Goal: Transaction & Acquisition: Obtain resource

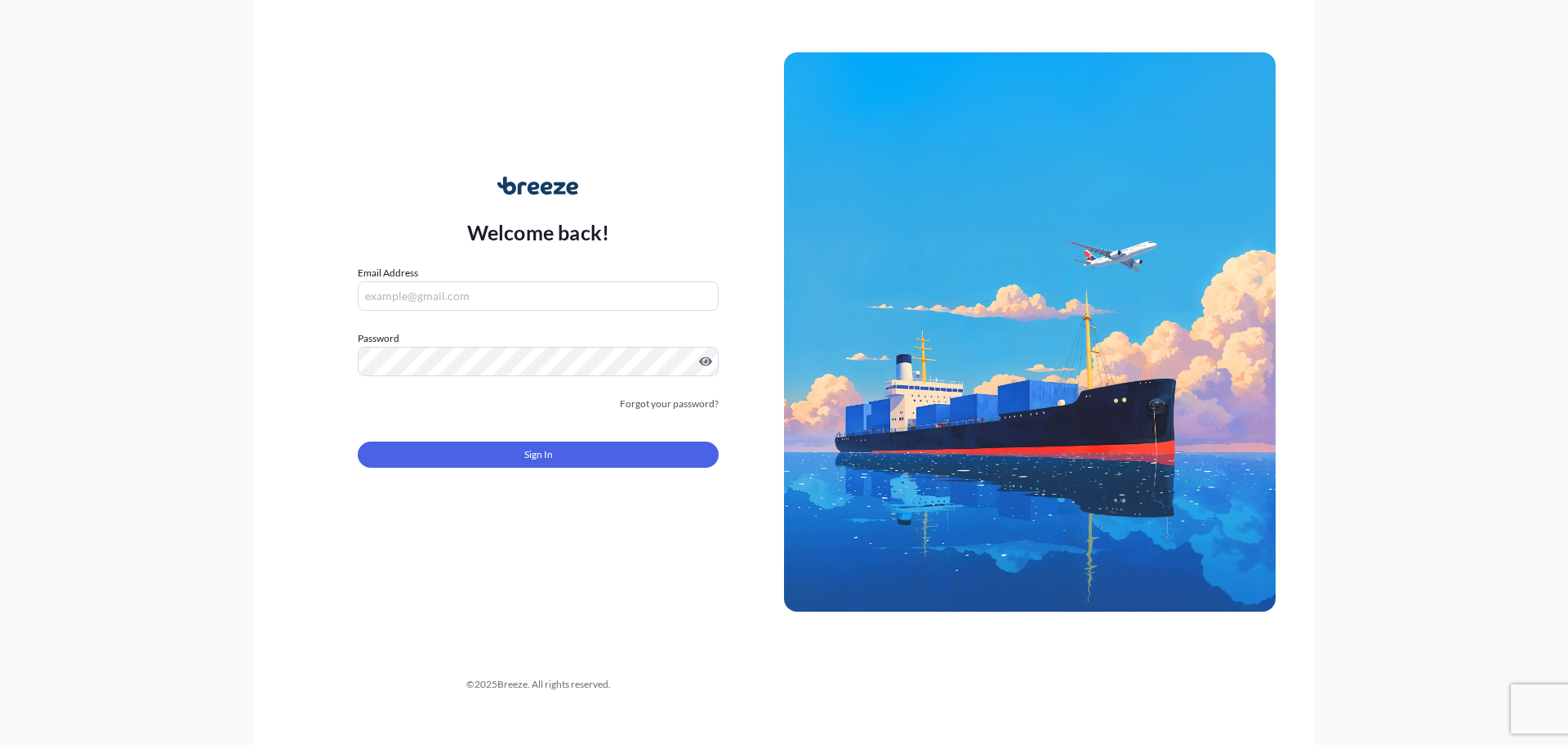
type input "[EMAIL_ADDRESS][DOMAIN_NAME]"
click at [216, 353] on div "Welcome back! Email Address [EMAIL_ADDRESS][DOMAIN_NAME] Password Must include:…" at bounding box center [784, 372] width 1568 height 745
click at [437, 457] on button "Sign In" at bounding box center [538, 454] width 361 height 26
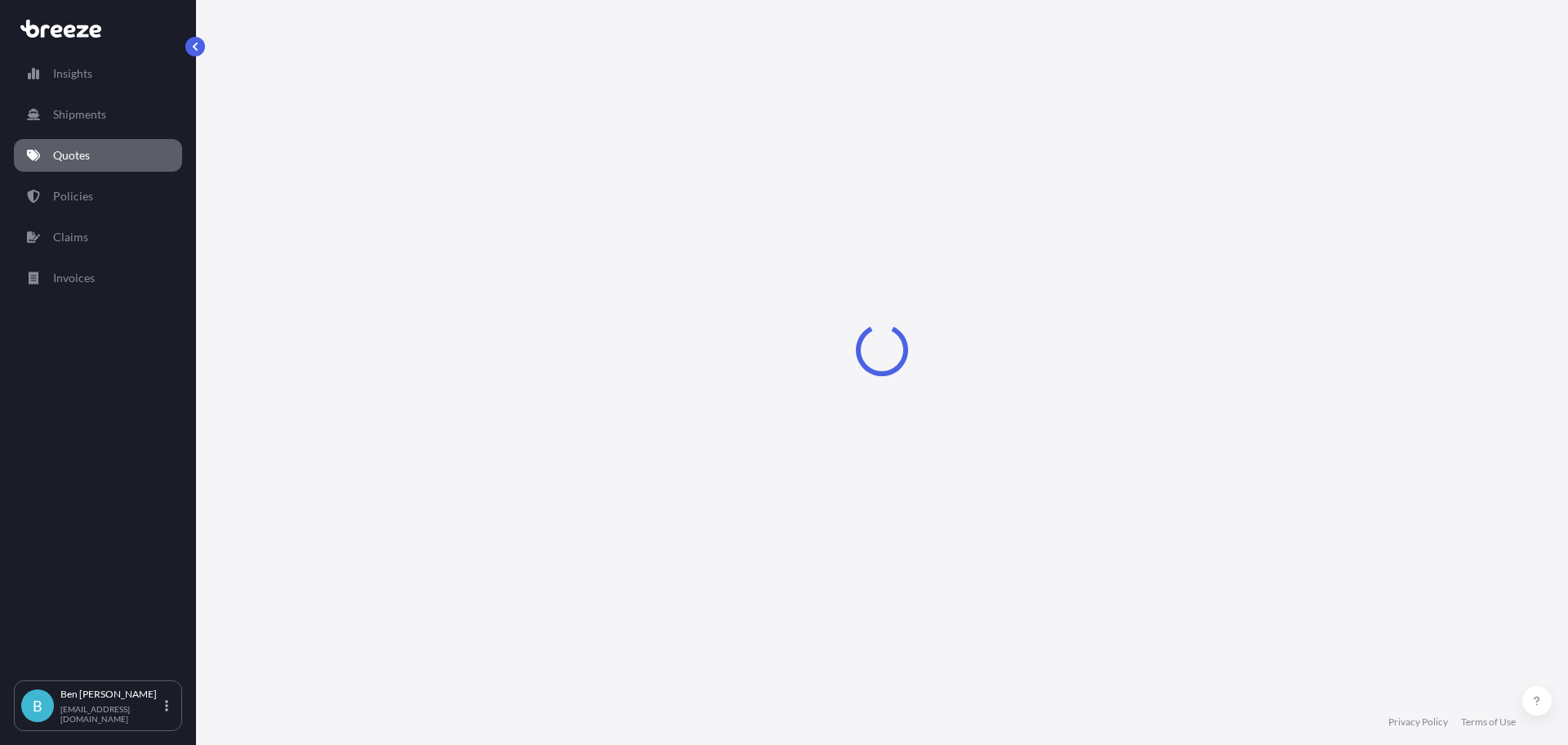
select select "Road"
select select "Sea"
select select "1"
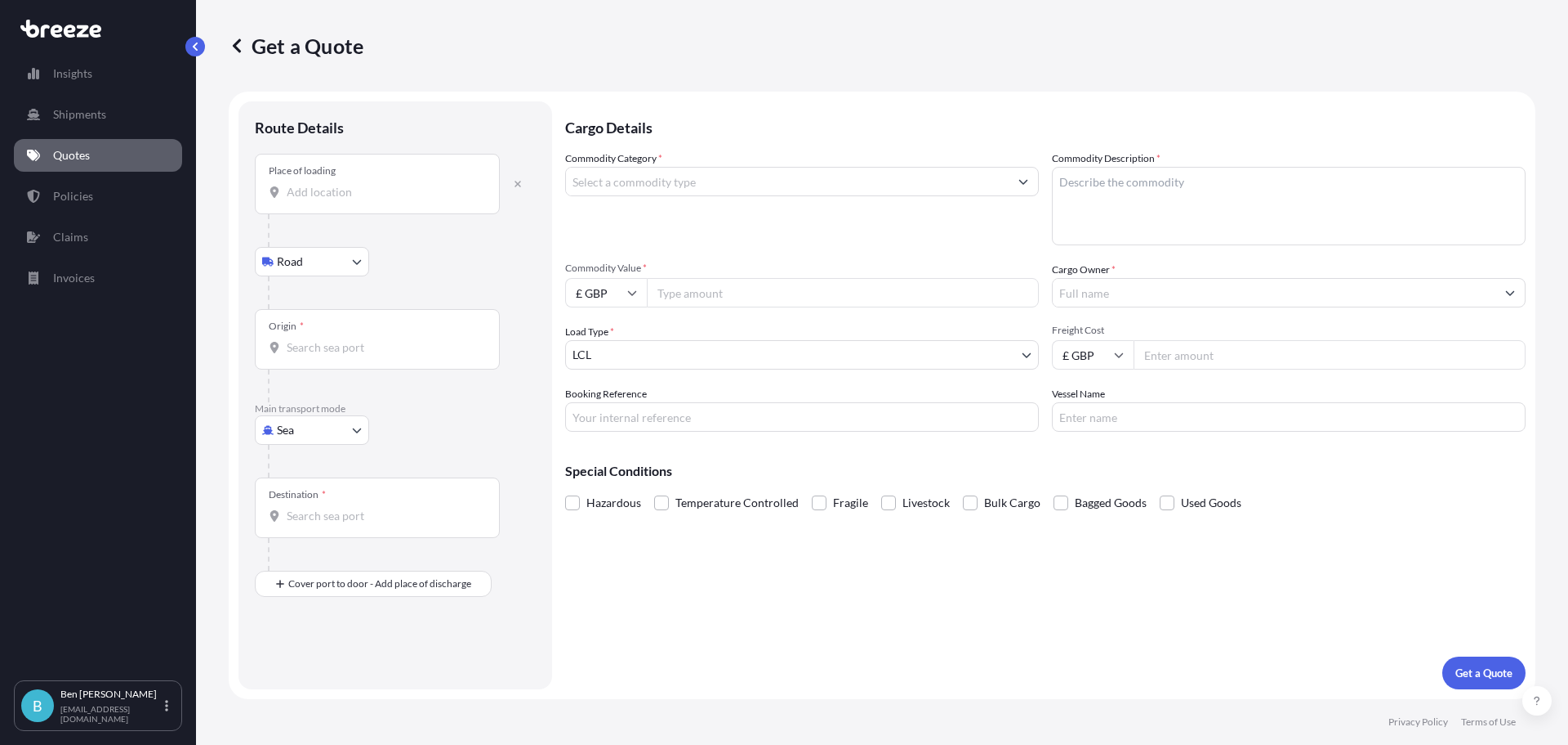
click at [325, 188] on input "Place of loading" at bounding box center [383, 192] width 193 height 17
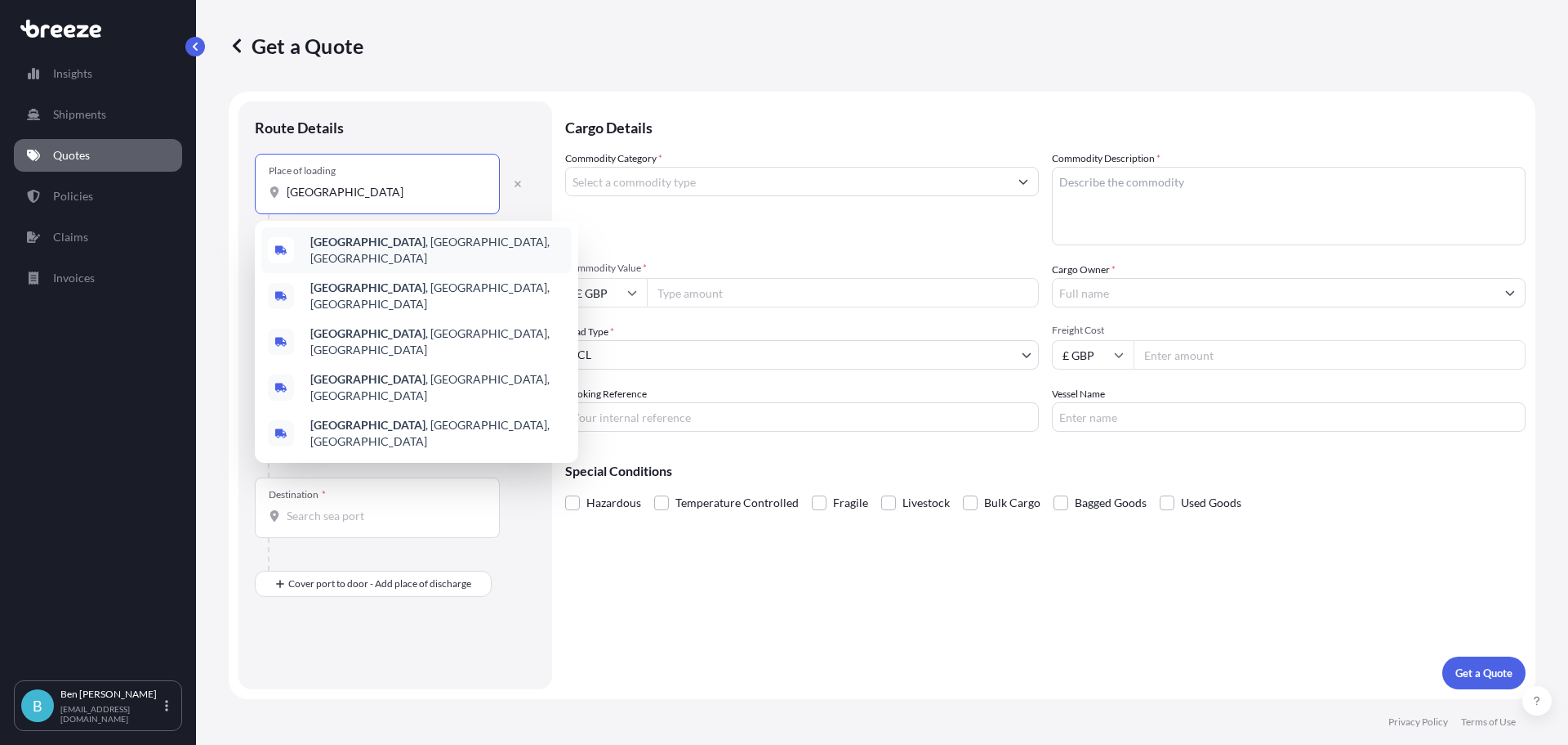
click at [360, 244] on span "[GEOGRAPHIC_DATA] , [GEOGRAPHIC_DATA], [GEOGRAPHIC_DATA]" at bounding box center [438, 249] width 255 height 32
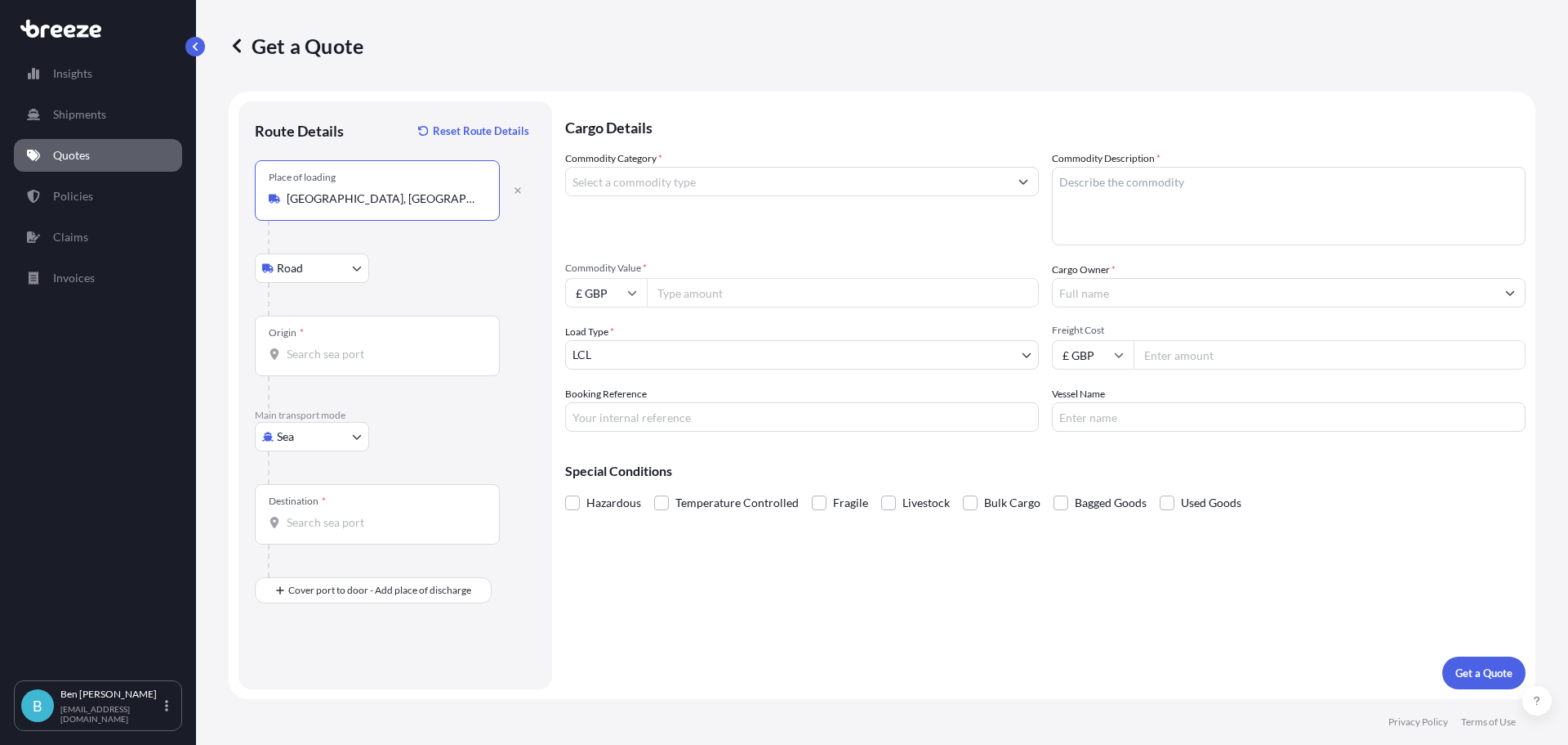
type input "[GEOGRAPHIC_DATA], [GEOGRAPHIC_DATA], [GEOGRAPHIC_DATA]"
click at [309, 358] on input "Origin *" at bounding box center [383, 354] width 193 height 17
type input "USHOU / IAH - [GEOGRAPHIC_DATA], [GEOGRAPHIC_DATA]"
click at [318, 529] on input "Destination *" at bounding box center [383, 522] width 193 height 17
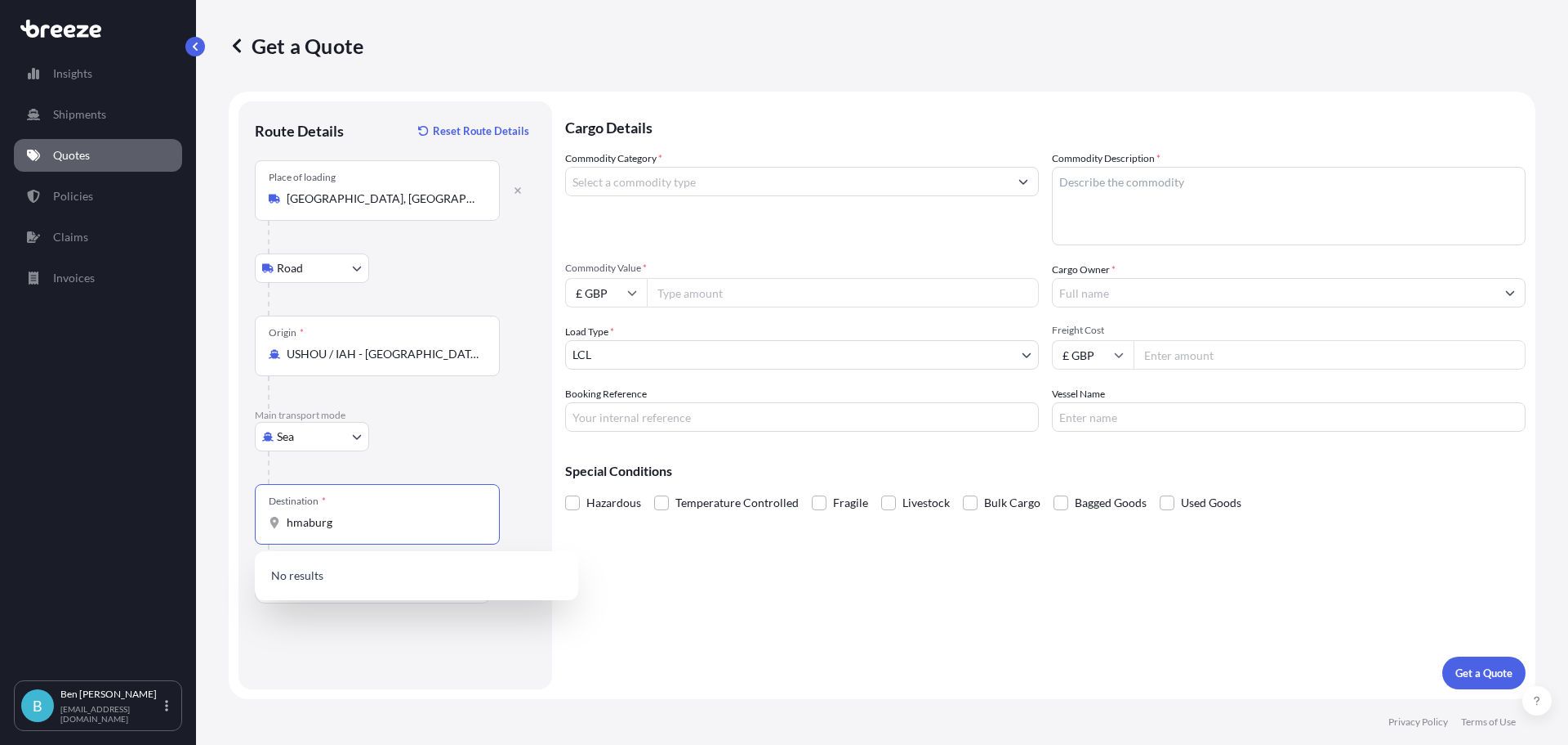
drag, startPoint x: 299, startPoint y: 517, endPoint x: 550, endPoint y: 529, distance: 251.3
click at [550, 529] on div "Route Details Reset Route Details Place of loading [GEOGRAPHIC_DATA], [GEOGRAPH…" at bounding box center [395, 395] width 313 height 588
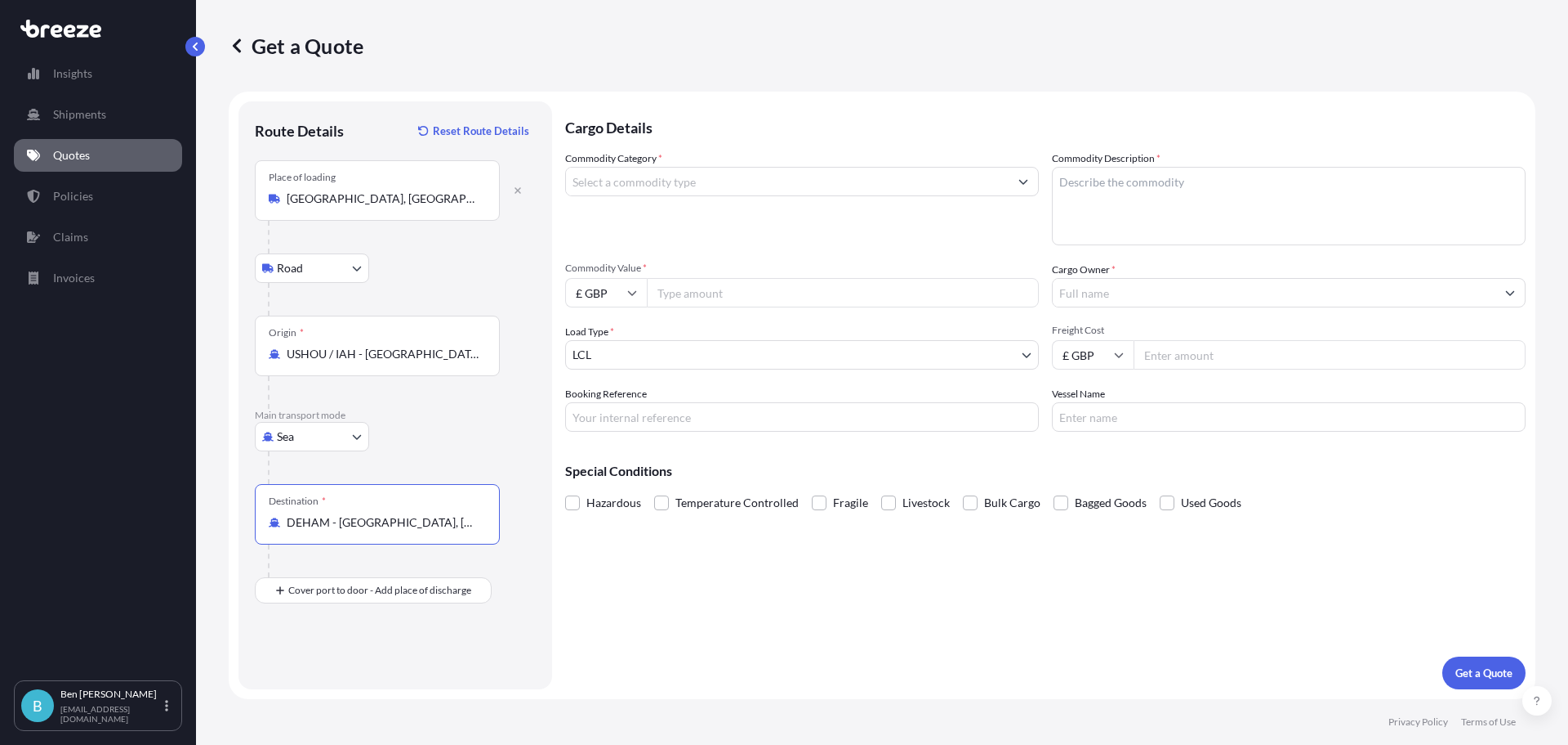
type input "DEHAM - [GEOGRAPHIC_DATA], [GEOGRAPHIC_DATA]"
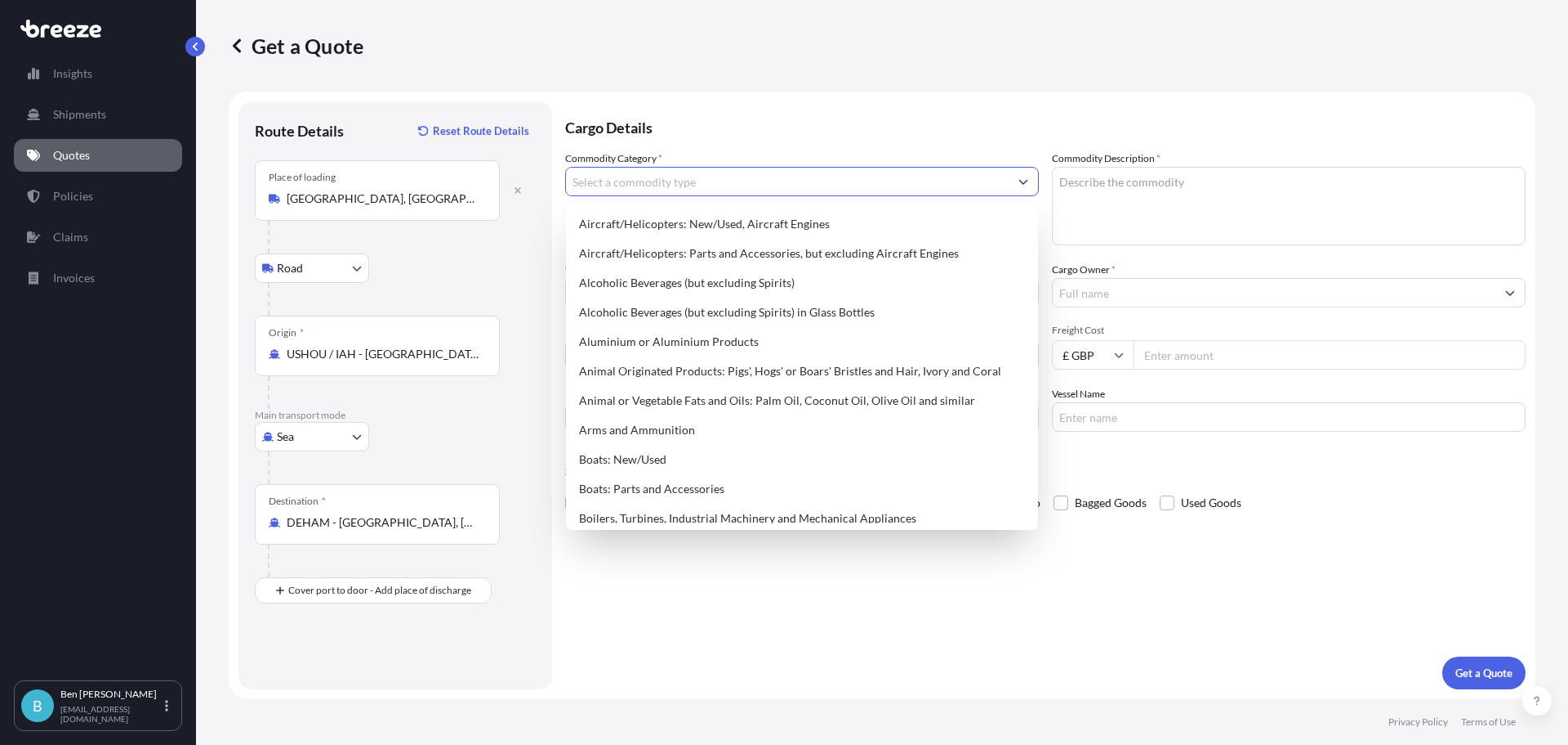
click at [645, 182] on input "Commodity Category *" at bounding box center [787, 181] width 443 height 29
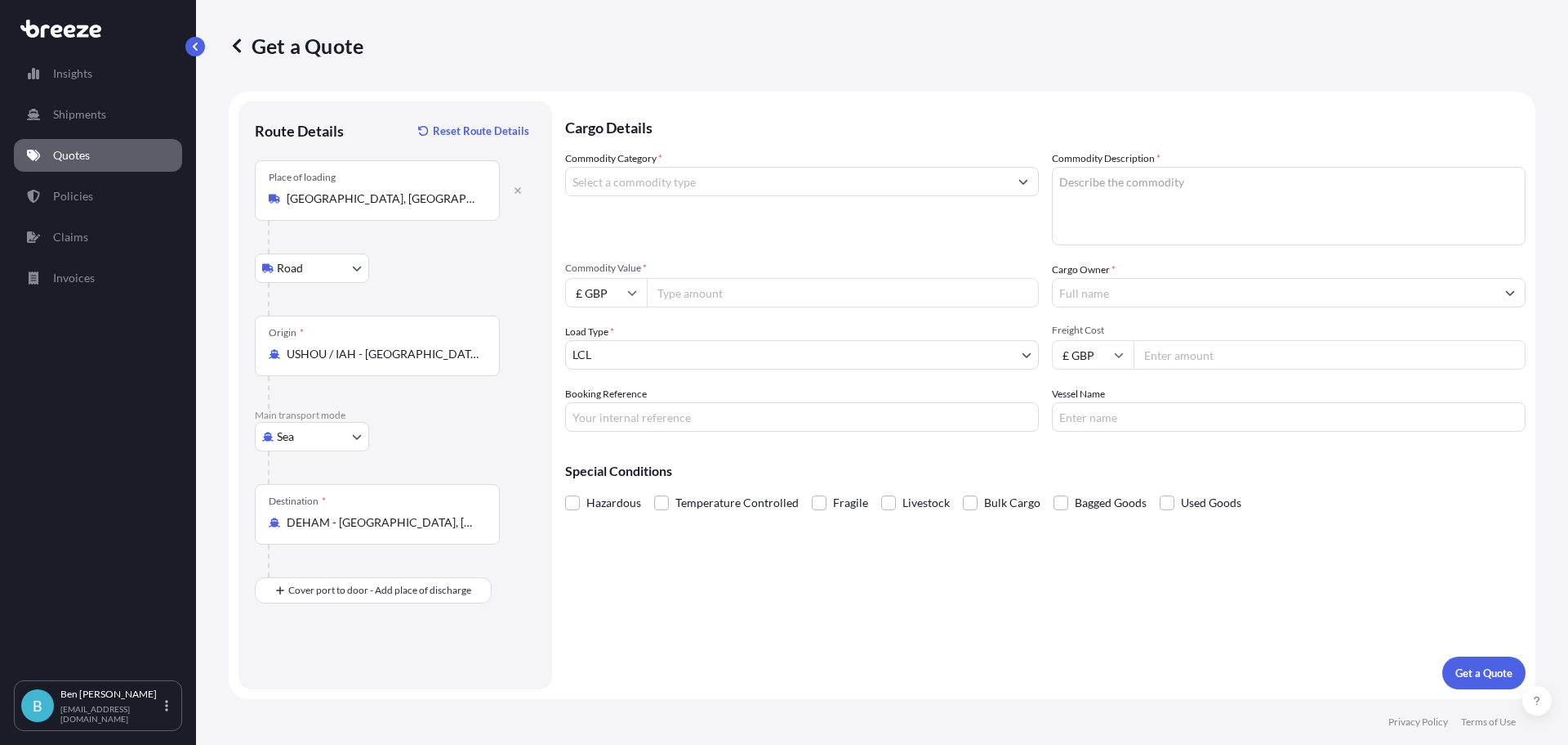
click at [659, 175] on input "Commodity Category *" at bounding box center [787, 181] width 443 height 29
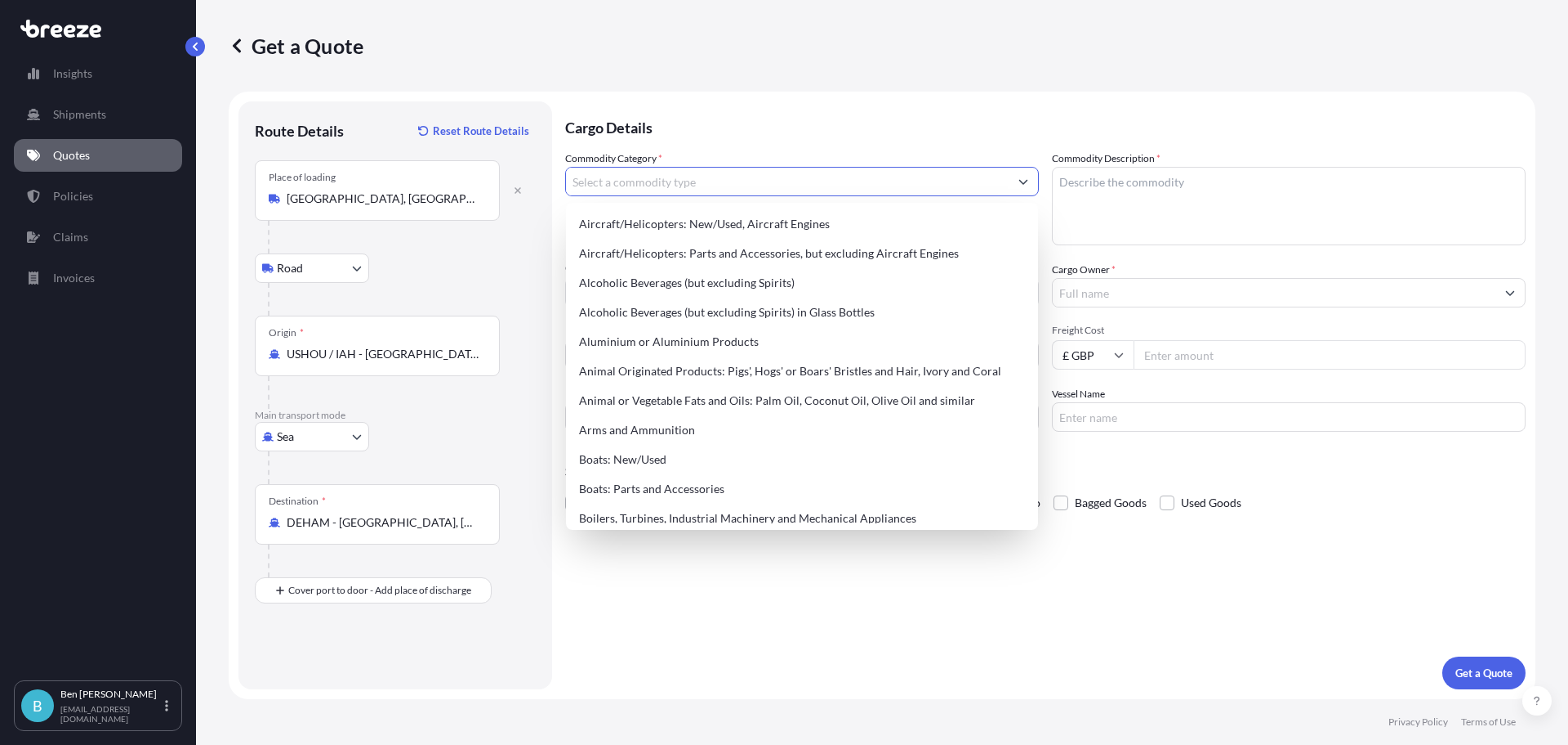
type input "u"
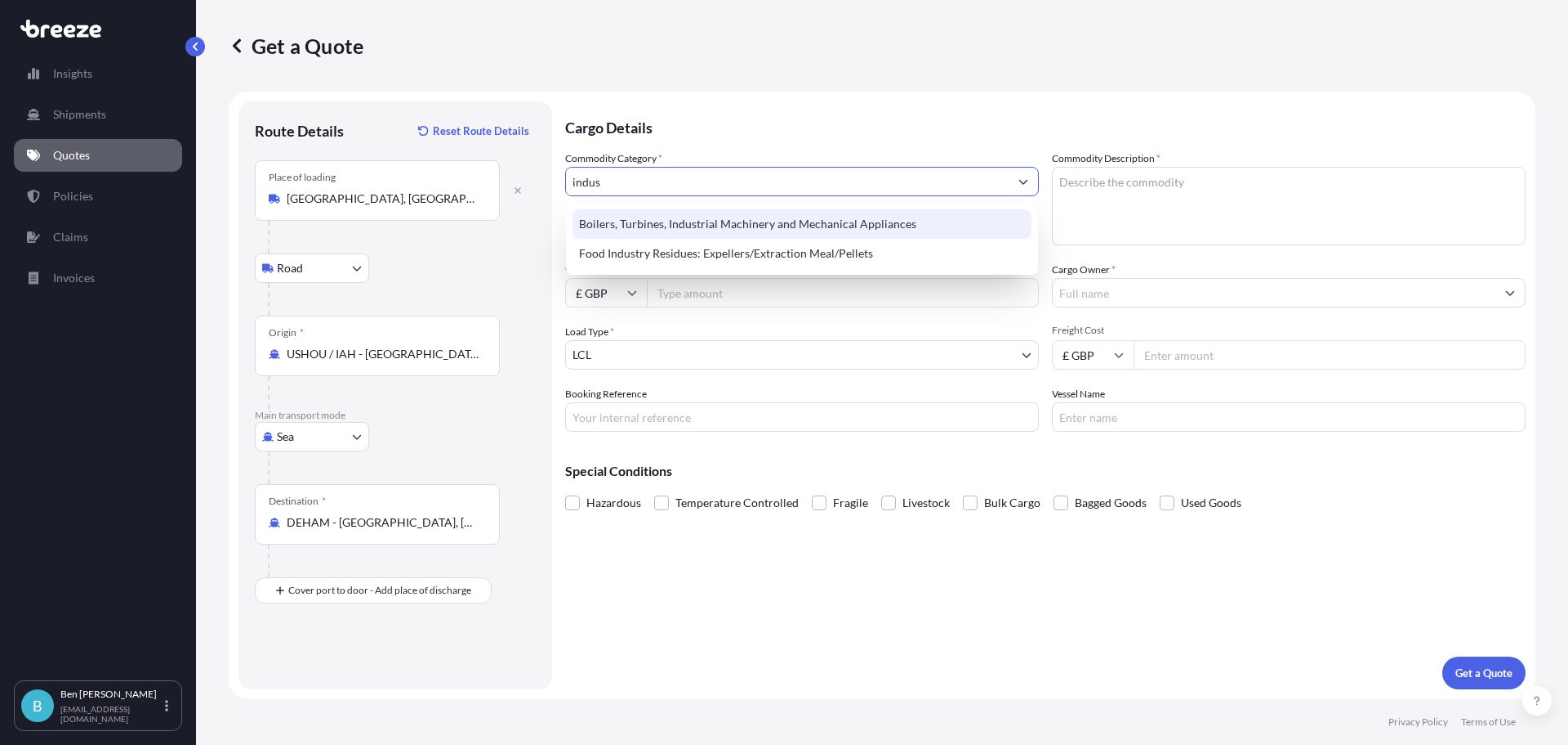
click at [730, 220] on div "Boilers, Turbines, Industrial Machinery and Mechanical Appliances" at bounding box center [802, 224] width 459 height 29
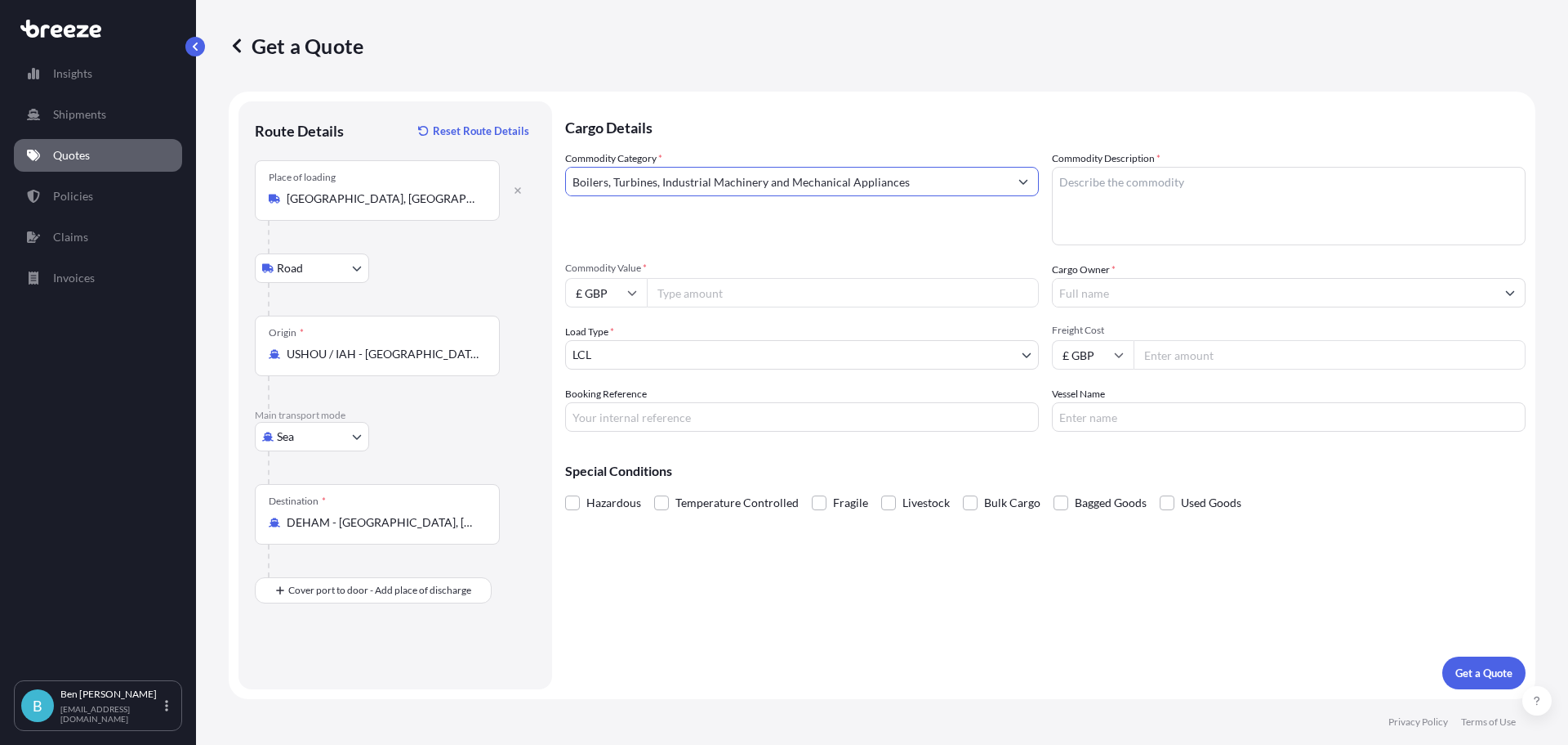
type input "Boilers, Turbines, Industrial Machinery and Mechanical Appliances"
click at [1133, 200] on textarea "Commodity Description *" at bounding box center [1289, 206] width 474 height 78
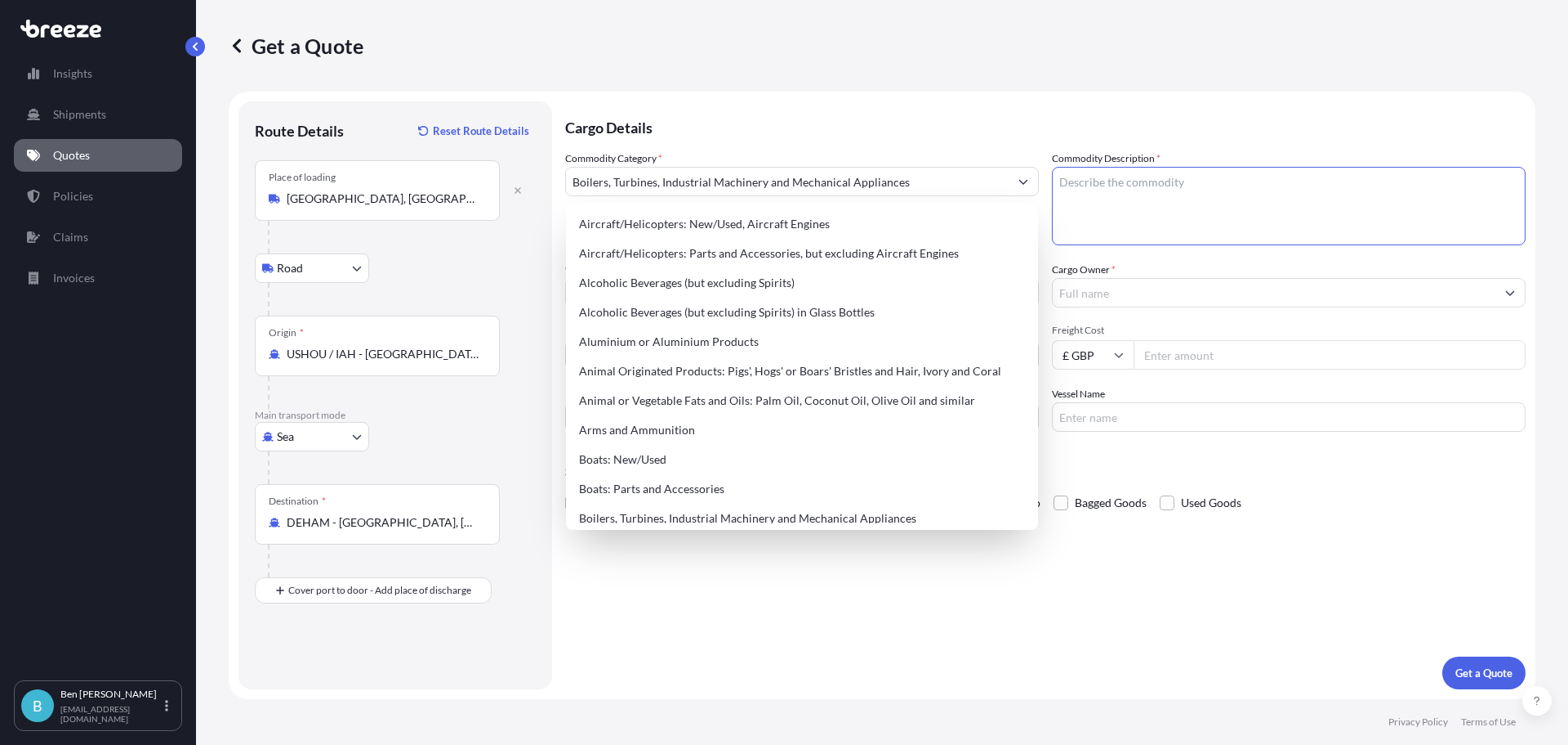
paste textarea "SHAFT HANDWHEEL"
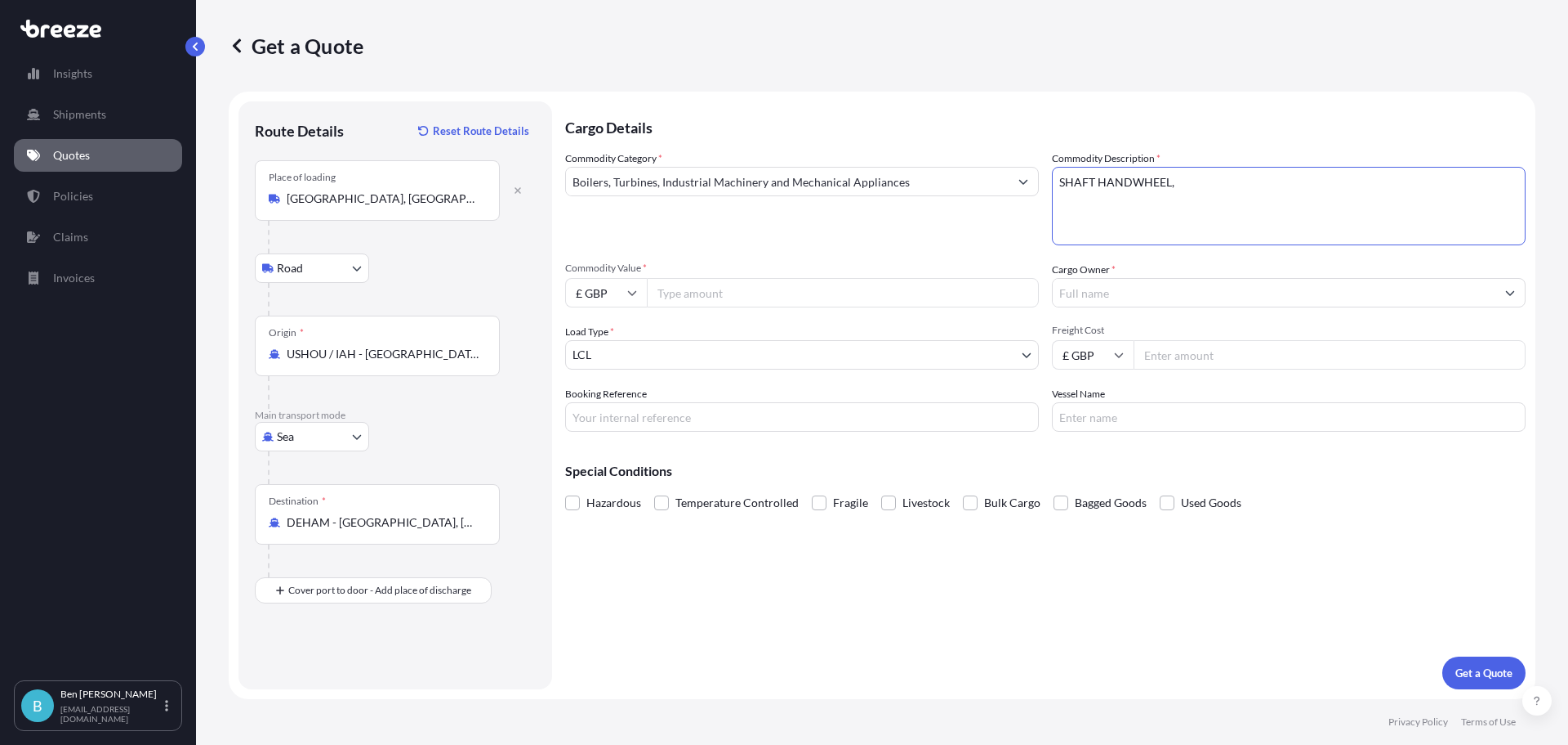
drag, startPoint x: 1282, startPoint y: 187, endPoint x: 898, endPoint y: 210, distance: 384.7
click at [898, 210] on div "Commodity Category * Boilers, Turbines, Industrial Machinery and Mechanical App…" at bounding box center [1045, 291] width 961 height 281
paste textarea "20 TON DOUBLE SCREW ACT"
click at [1195, 206] on textarea "SHAFT HANDWHEEL 20 TON DOUBLE SCREW ACT," at bounding box center [1289, 206] width 474 height 78
click at [1353, 185] on textarea "SHAFT HANDWHEEL 20 TON DOUBLE SCREW ACT," at bounding box center [1289, 206] width 474 height 78
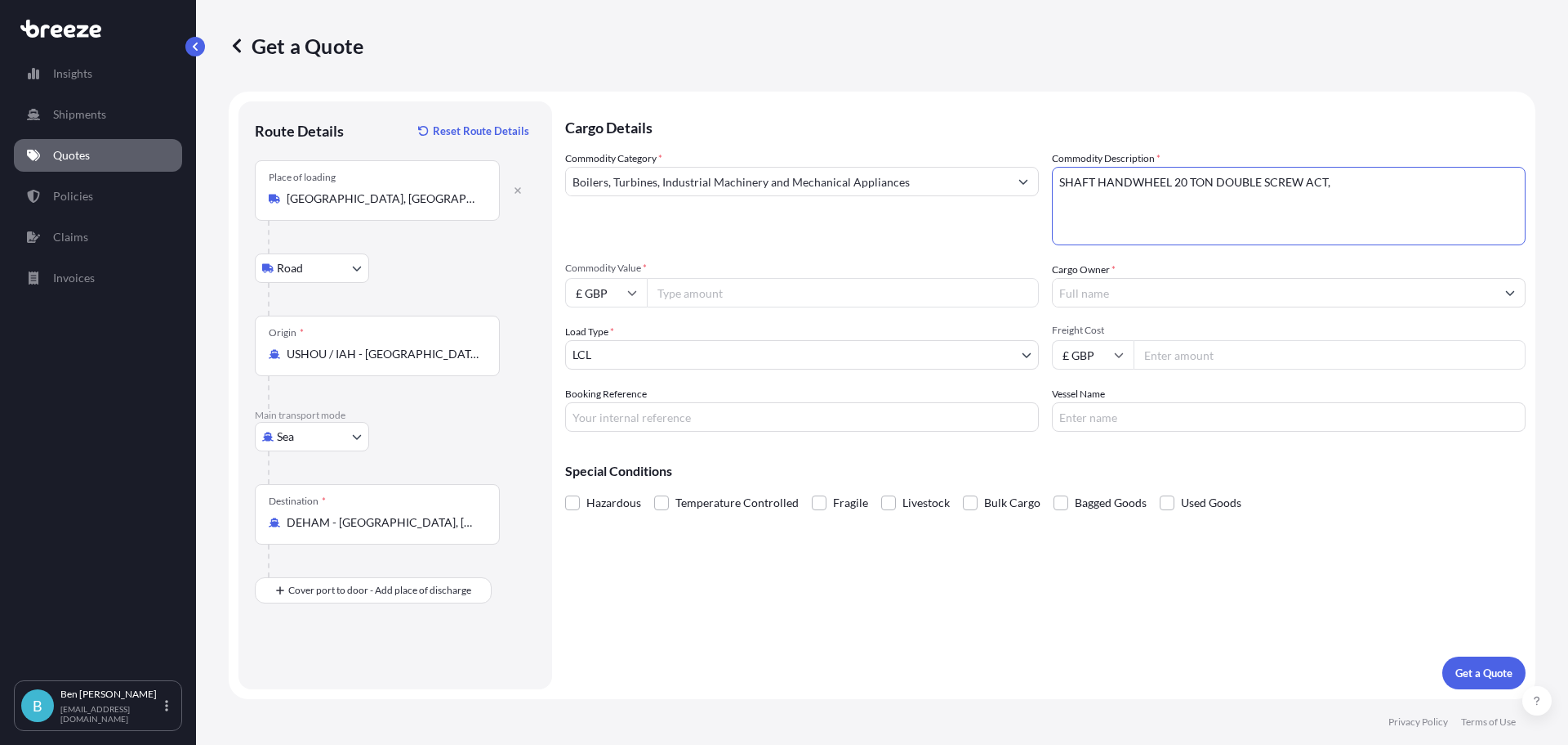
paste textarea "END SHAFT HANDWHEEL 20 TON DBL SCREW ACT"
click at [1231, 213] on textarea "SHAFT HANDWHEEL 20 TON DOUBLE SCREW ACT, END SHAFT HANDWHEEL 20 TON DBL SCREW A…" at bounding box center [1289, 206] width 474 height 78
paste textarea "COLLAR CLAMP,3",F/15TON DOUBLE SCREW ACT"
click at [1422, 200] on textarea "SHAFT HANDWHEEL 20 TON DOUBLE SCREW ACT, END SHAFT HANDWHEEL 20 TON DBL SCREW A…" at bounding box center [1289, 206] width 474 height 78
paste textarea "WORM GEAR"
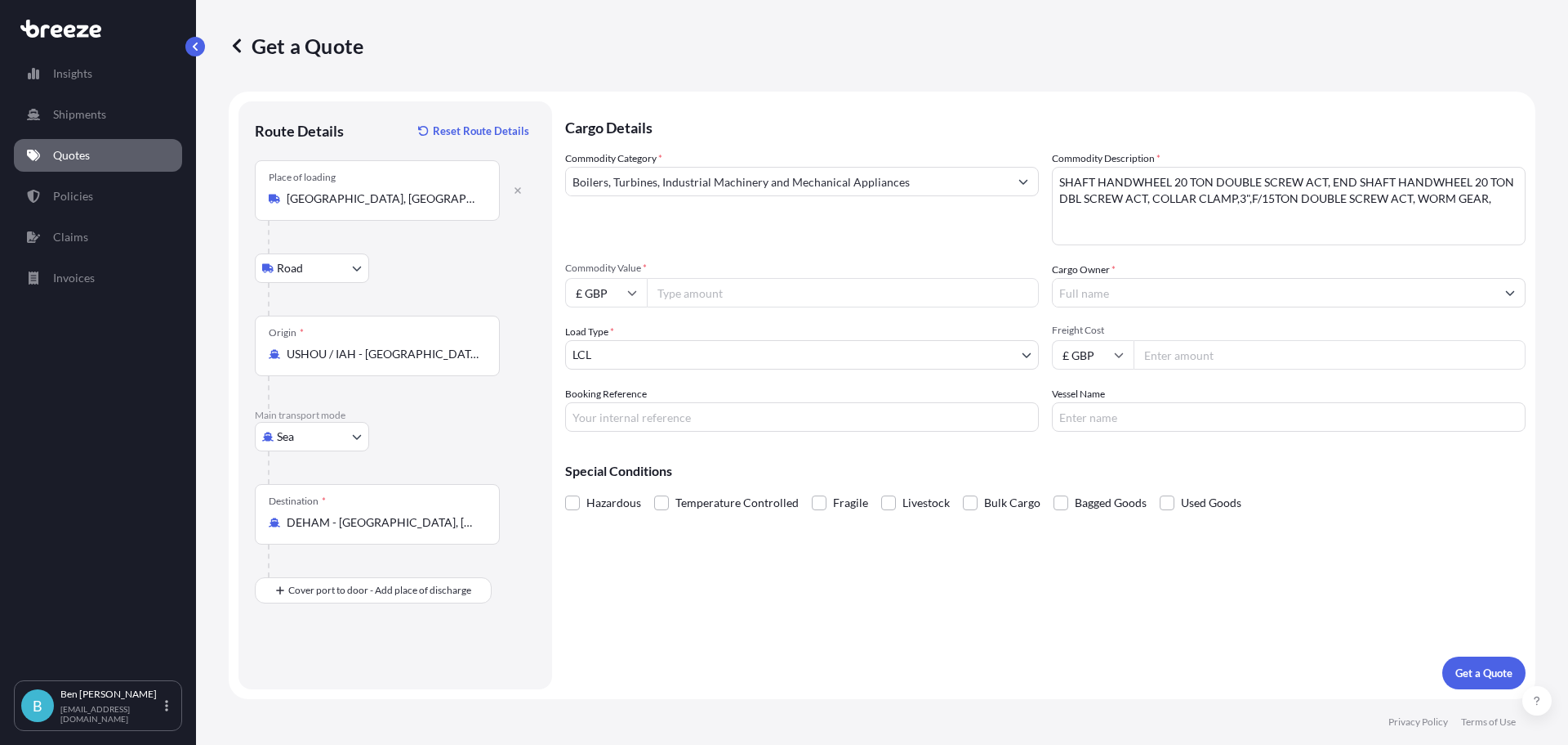
drag, startPoint x: 1507, startPoint y: 206, endPoint x: 1502, endPoint y: 216, distance: 11.2
click at [1507, 206] on textarea "SHAFT HANDWHEEL 20 TON DOUBLE SCREW ACT, END SHAFT HANDWHEEL 20 TON DBL SCREW A…" at bounding box center [1289, 206] width 474 height 78
paste textarea "THREAD JAW BLOCK 15 TON DOUBLE SCREW ACT"
click at [1330, 220] on textarea "SHAFT HANDWHEEL 20 TON DOUBLE SCREW ACT, END SHAFT HANDWHEEL 20 TON DBL SCREW A…" at bounding box center [1289, 206] width 474 height 78
paste textarea "ENGAGEMENT LEVER 20 TON DOUBLE SCREW ACT"
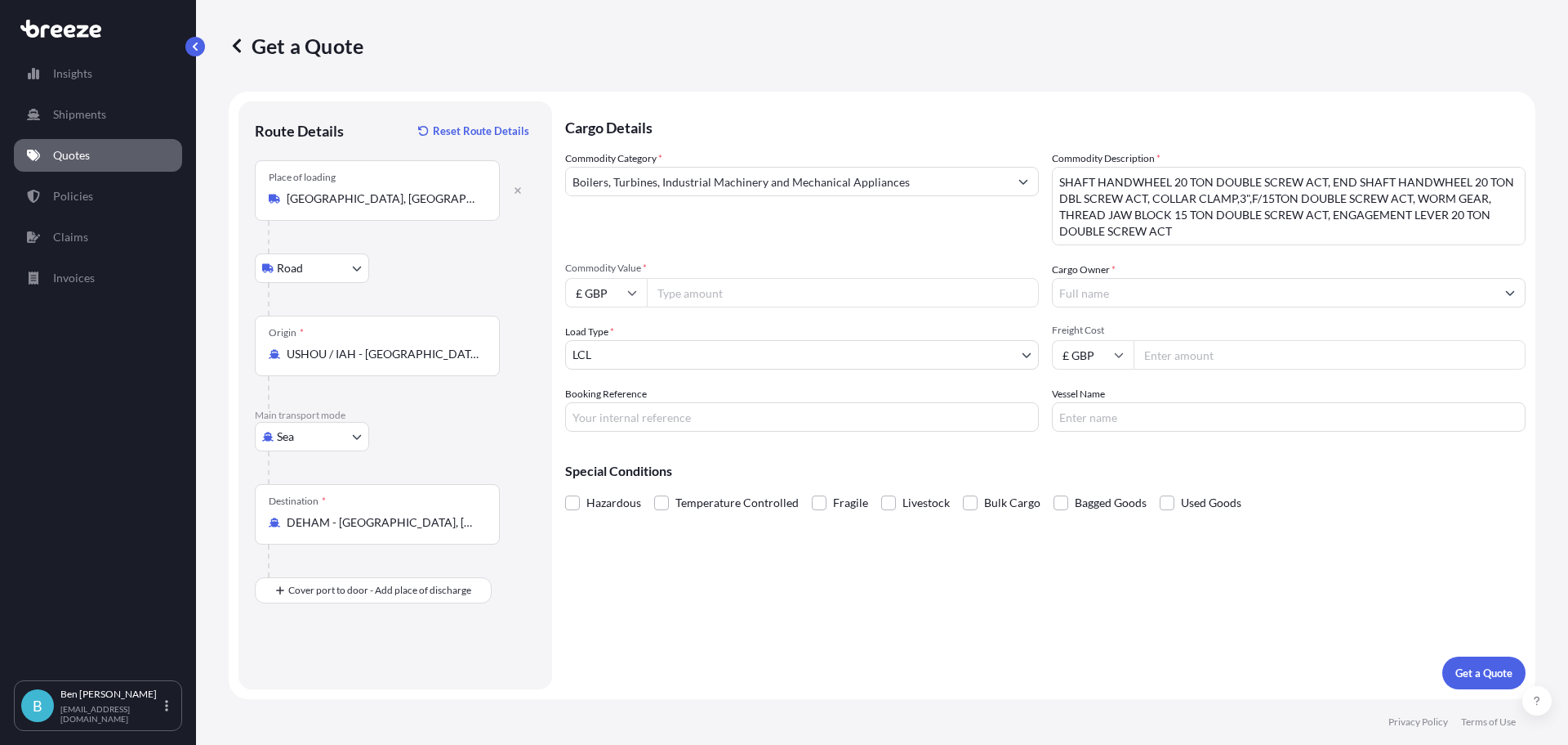
click at [1200, 242] on textarea "SHAFT HANDWHEEL 20 TON DOUBLE SCREW ACT, END SHAFT HANDWHEEL 20 TON DBL SCREW A…" at bounding box center [1289, 206] width 474 height 78
paste textarea "LOCKING SCREW & PLUNGER"
click at [1374, 229] on textarea "SHAFT HANDWHEEL 20 TON DOUBLE SCREW ACT, END SHAFT HANDWHEEL 20 TON DBL SCREW A…" at bounding box center [1289, 206] width 474 height 78
paste textarea "WASHER,LARGE FLAT 1/4 X 17/64ID X 7/8OD"
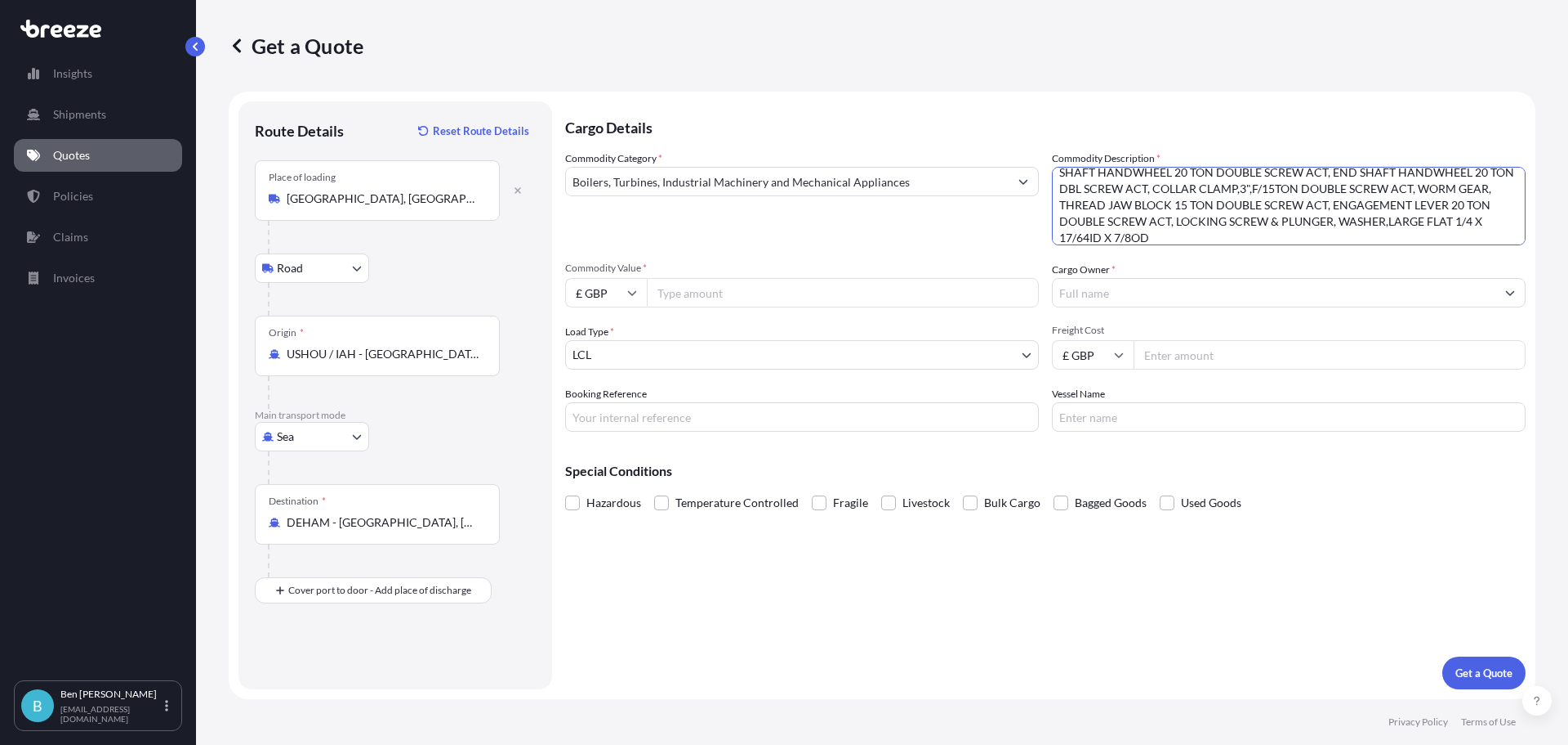
click at [1188, 229] on textarea "SHAFT HANDWHEEL 20 TON DOUBLE SCREW ACT, END SHAFT HANDWHEEL 20 TON DBL SCREW A…" at bounding box center [1289, 206] width 474 height 78
drag, startPoint x: 1175, startPoint y: 183, endPoint x: 1325, endPoint y: 185, distance: 150.0
click at [1325, 185] on textarea "SHAFT HANDWHEEL 20 TON DOUBLE SCREW ACT, END SHAFT HANDWHEEL 20 TON DBL SCREW A…" at bounding box center [1289, 206] width 474 height 78
drag, startPoint x: 1316, startPoint y: 184, endPoint x: 1442, endPoint y: 185, distance: 126.0
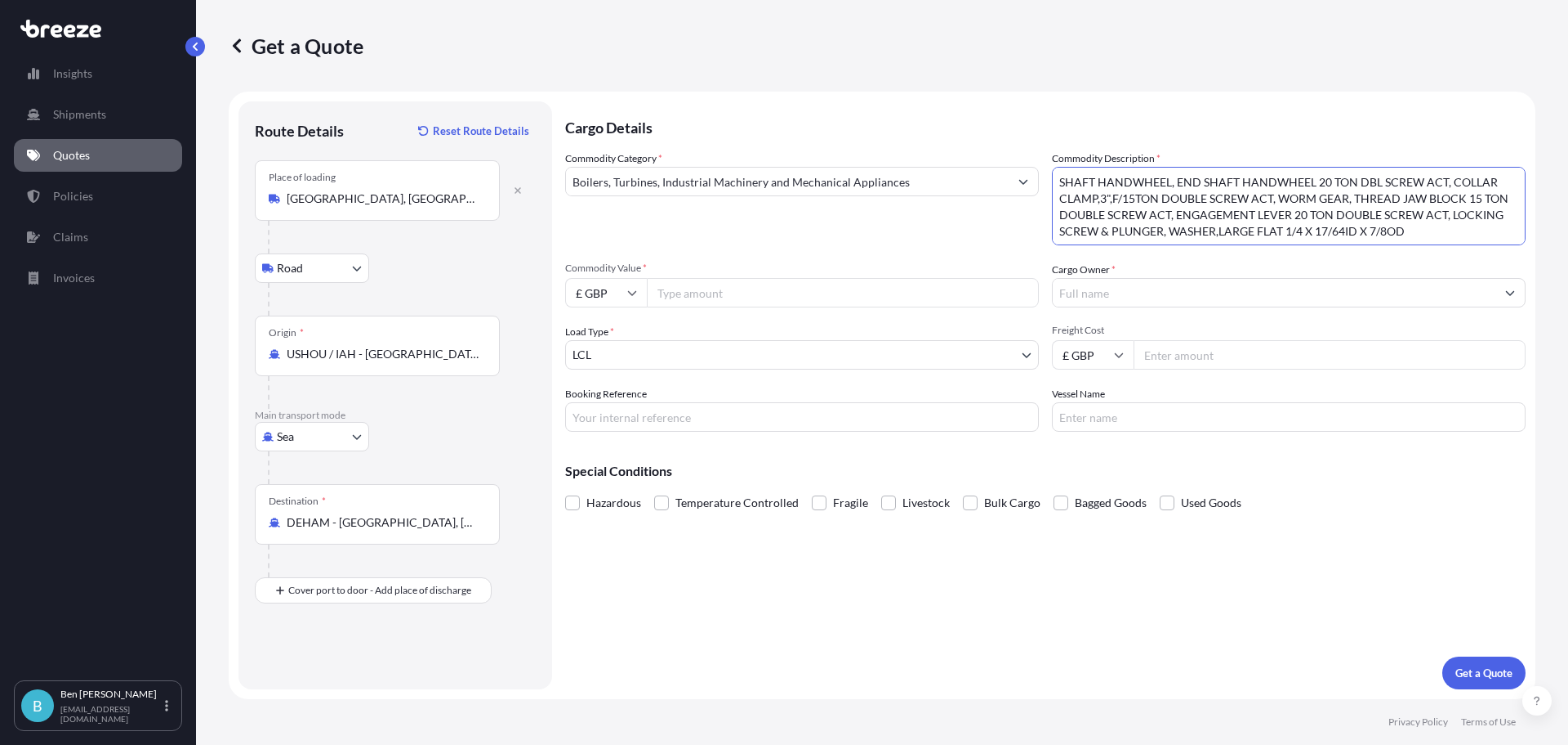
click at [1442, 185] on textarea "SHAFT HANDWHEEL, END SHAFT HANDWHEEL 20 TON DBL SCREW ACT, COLLAR CLAMP,3",F/15…" at bounding box center [1289, 206] width 474 height 78
drag, startPoint x: 1404, startPoint y: 182, endPoint x: 1170, endPoint y: 197, distance: 234.5
click at [1170, 197] on textarea "SHAFT HANDWHEEL, END SHAFT HANDWHEEL, COLLAR CLAMP,3",F/15TON DOUBLE SCREW ACT,…" at bounding box center [1289, 206] width 474 height 78
drag, startPoint x: 1177, startPoint y: 200, endPoint x: 1325, endPoint y: 203, distance: 148.0
click at [1325, 203] on textarea "SHAFT HANDWHEEL, END SHAFT HANDWHEEL, COLLAR CLAMP, WORM GEAR, THREAD JAW BLOCK…" at bounding box center [1289, 206] width 474 height 78
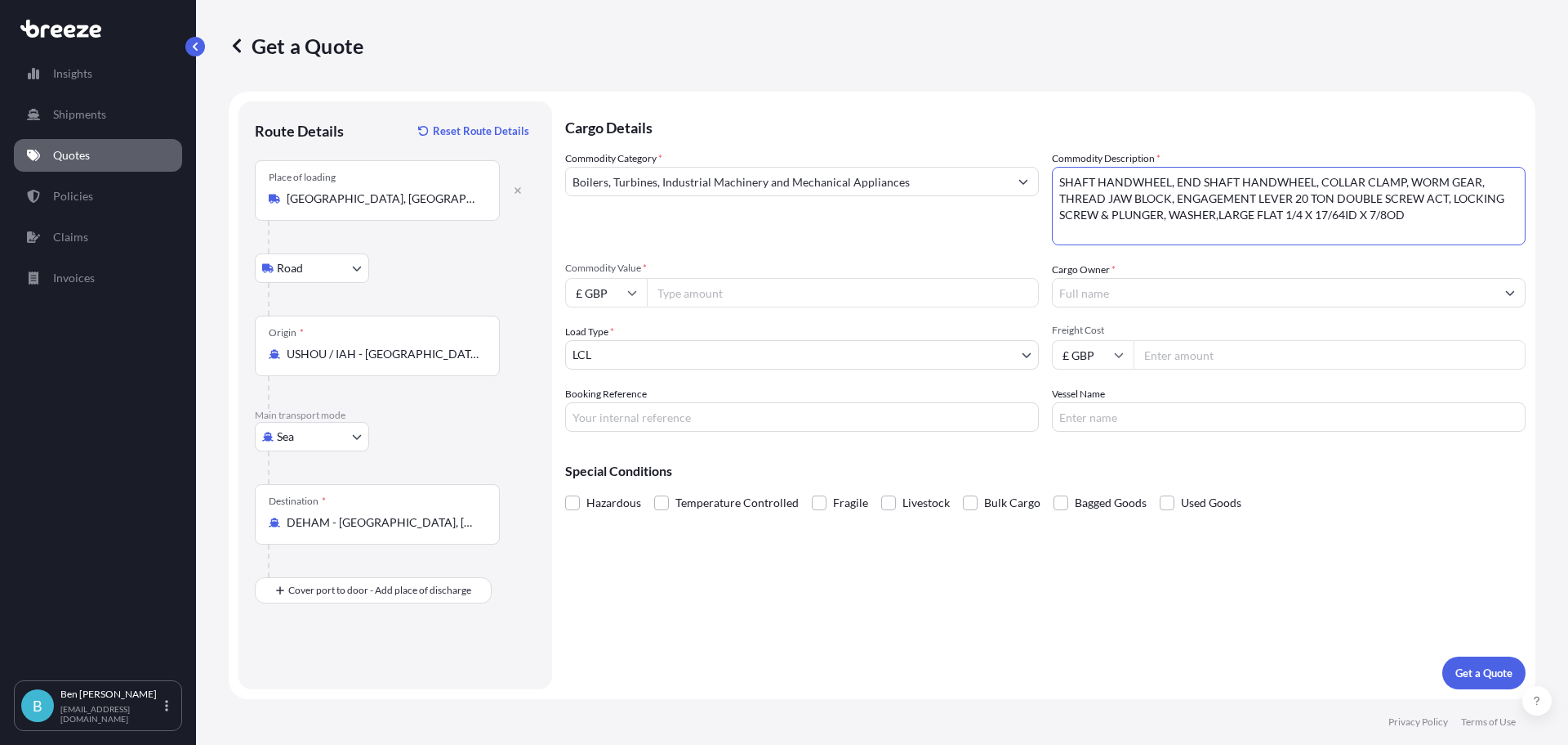
drag, startPoint x: 1294, startPoint y: 197, endPoint x: 1444, endPoint y: 202, distance: 150.1
click at [1444, 201] on textarea "SHAFT HANDWHEEL, END SHAFT HANDWHEEL, COLLAR CLAMP, WORM GEAR, THREAD JAW BLOCK…" at bounding box center [1289, 206] width 474 height 78
drag, startPoint x: 1324, startPoint y: 216, endPoint x: 1118, endPoint y: 212, distance: 206.0
click at [1118, 212] on textarea "SHAFT HANDWHEEL, END SHAFT HANDWHEEL, COLLAR CLAMP, WORM GEAR, THREAD JAW BLOCK…" at bounding box center [1289, 206] width 474 height 78
click at [1514, 195] on textarea "SHAFT HANDWHEEL, END SHAFT HANDWHEEL, COLLAR CLAMP, WORM GEAR, THREAD JAW BLOCK…" at bounding box center [1289, 206] width 474 height 78
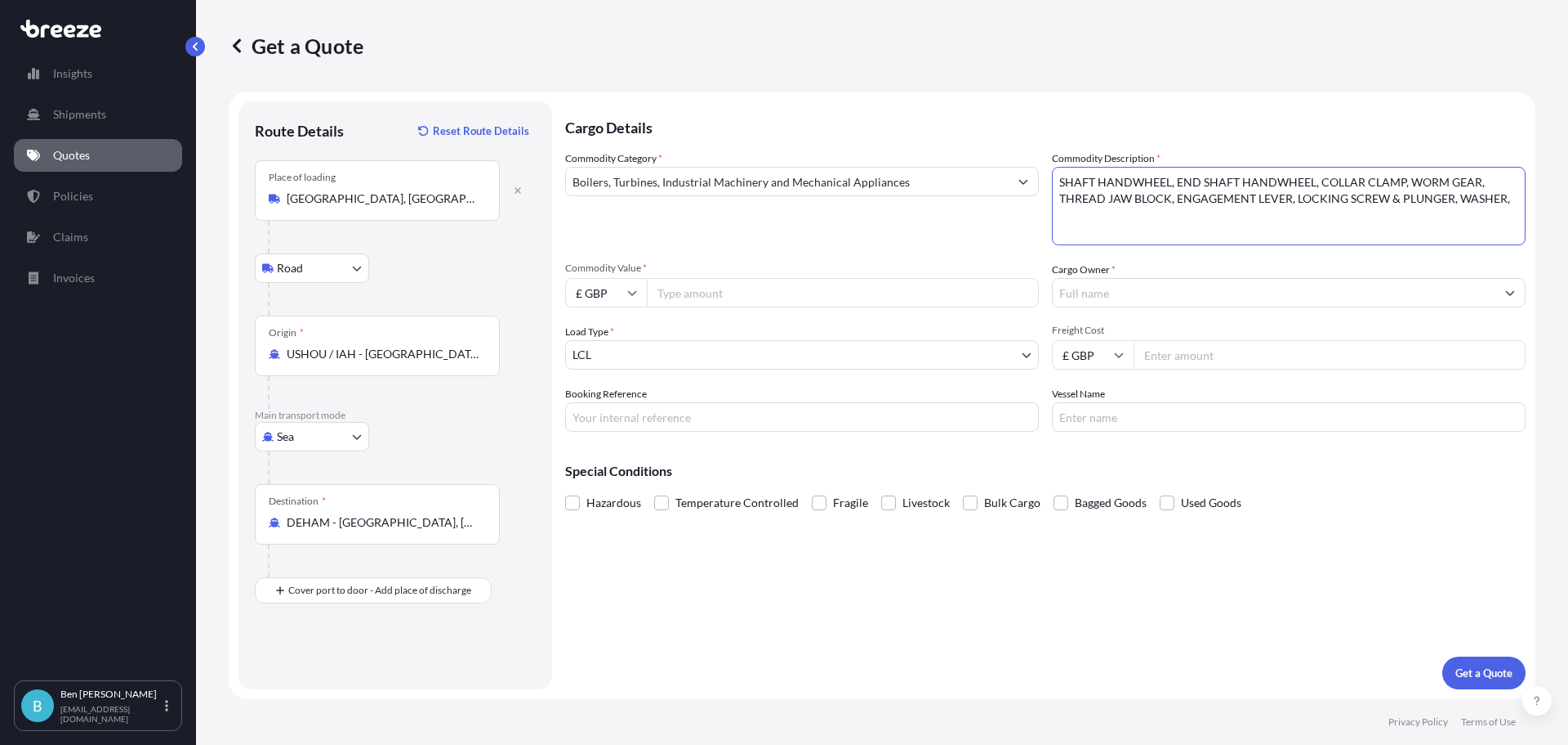
paste textarea "HHCS 1/4"-20UNC-2A X 3/8" LONG SAE-GR5"
click at [1342, 212] on textarea "SHAFT HANDWHEEL, END SHAFT HANDWHEEL, COLLAR CLAMP, WORM GEAR, THREAD JAW BLOCK…" at bounding box center [1289, 206] width 474 height 78
paste textarea "POSITION POINTER"
click at [1264, 229] on textarea "SHAFT HANDWHEEL, END SHAFT HANDWHEEL, COLLAR CLAMP, WORM GEAR, THREAD JAW BLOCK…" at bounding box center [1289, 206] width 474 height 78
paste textarea "82159"
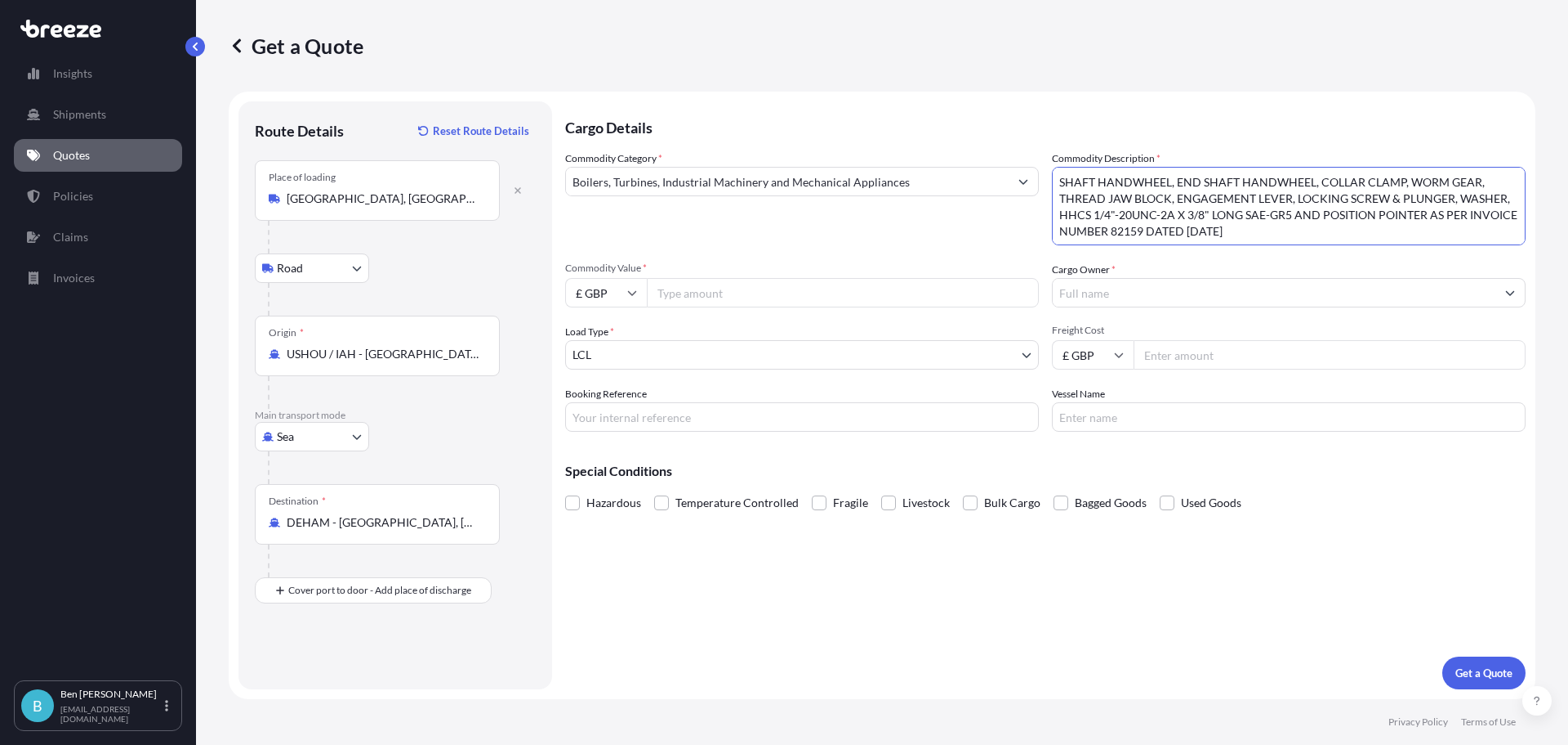
type textarea "SHAFT HANDWHEEL, END SHAFT HANDWHEEL, COLLAR CLAMP, WORM GEAR, THREAD JAW BLOCK…"
click at [1069, 293] on input "Cargo Owner *" at bounding box center [1274, 292] width 443 height 29
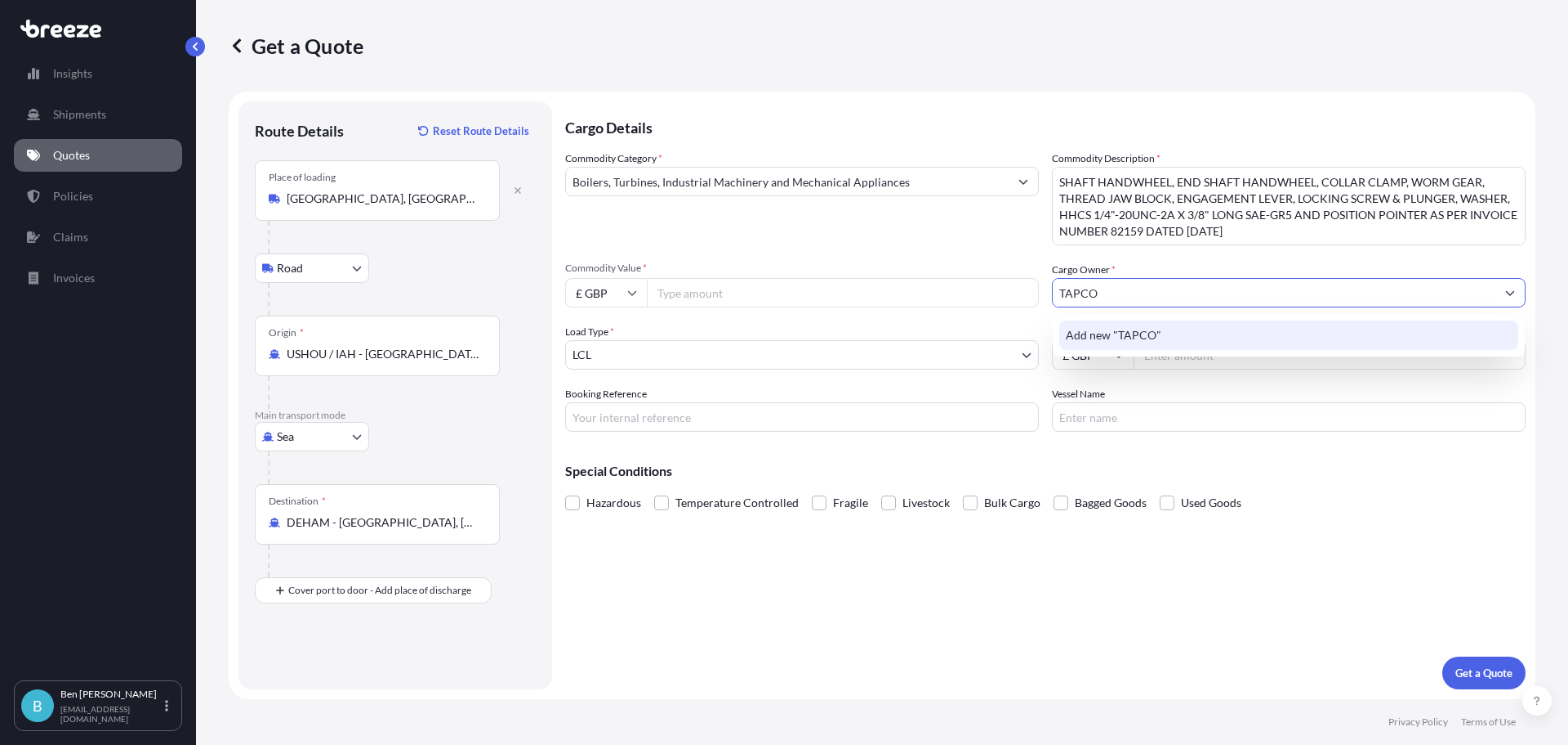
click at [1167, 335] on div "Add new "TAPCO"" at bounding box center [1289, 334] width 459 height 29
drag, startPoint x: 1077, startPoint y: 286, endPoint x: 1014, endPoint y: 284, distance: 63.0
click at [1014, 284] on div "Commodity Category * Boilers, Turbines, Industrial Machinery and Mechanical App…" at bounding box center [1045, 291] width 961 height 281
paste input "apcoEnpro UK Ltd"
click at [1121, 334] on span "Add new "TapcoEnpro UK Ltd"" at bounding box center [1143, 335] width 155 height 17
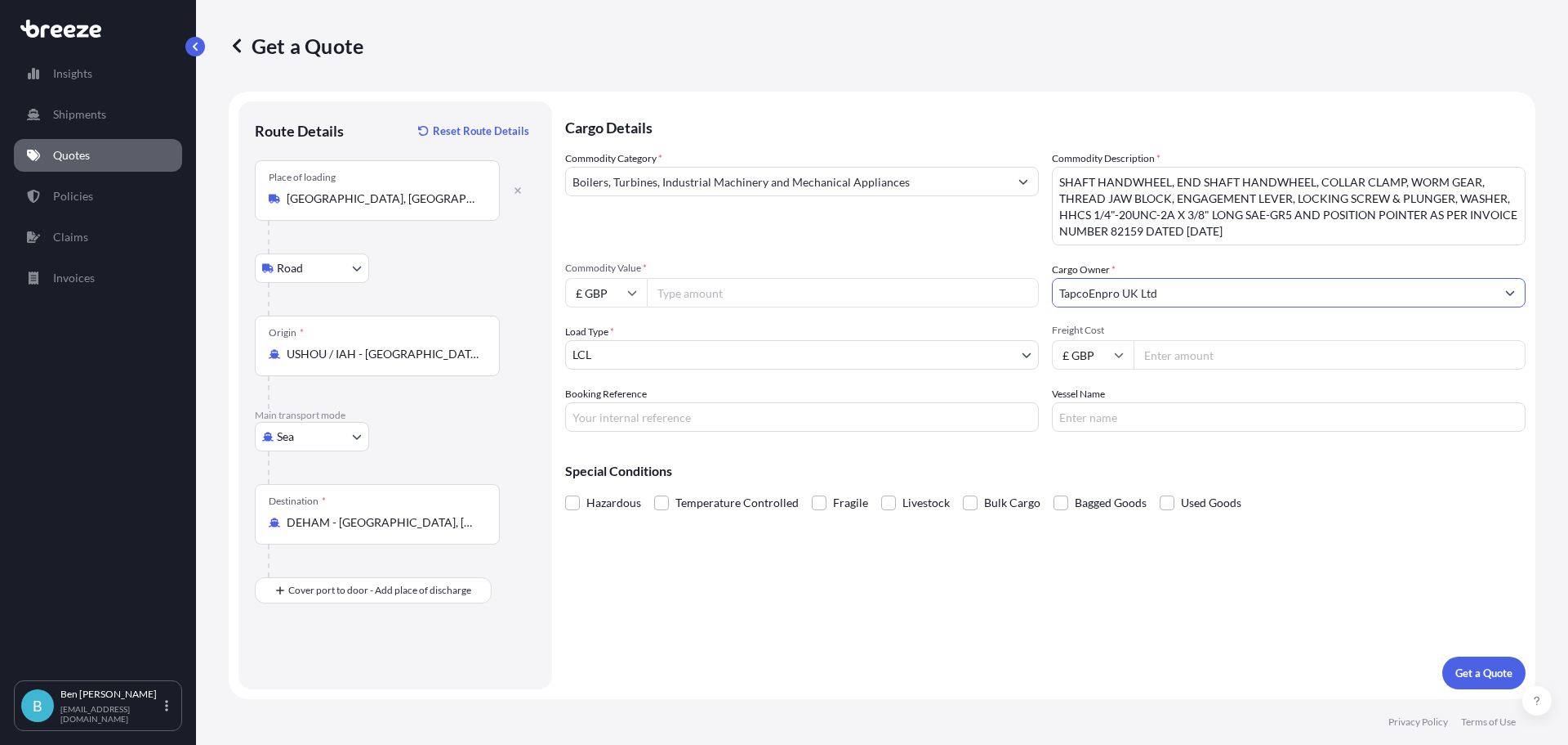
type input "TapcoEnpro UK Ltd"
click at [707, 300] on input "Commodity Value *" at bounding box center [843, 292] width 392 height 29
type input "18850"
click at [1212, 355] on input "Freight Cost" at bounding box center [1330, 354] width 392 height 29
click at [1111, 363] on input "£ GBP" at bounding box center [1093, 354] width 81 height 29
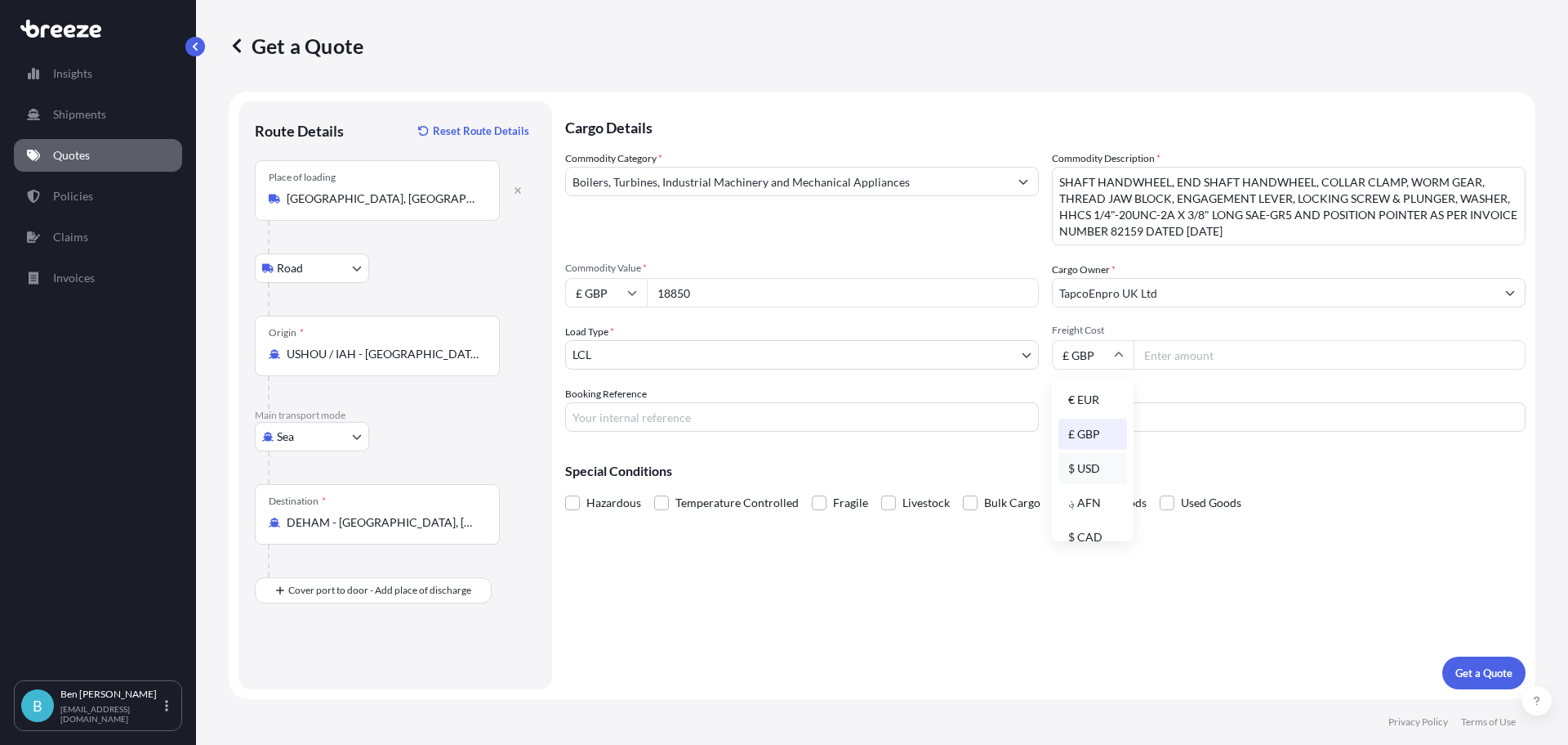
click at [1083, 459] on div "$ USD" at bounding box center [1093, 468] width 69 height 31
type input "$ USD"
click at [1194, 345] on input "Freight Cost" at bounding box center [1330, 354] width 392 height 29
type input "195"
click at [1095, 411] on input "Vessel Name" at bounding box center [1289, 417] width 474 height 29
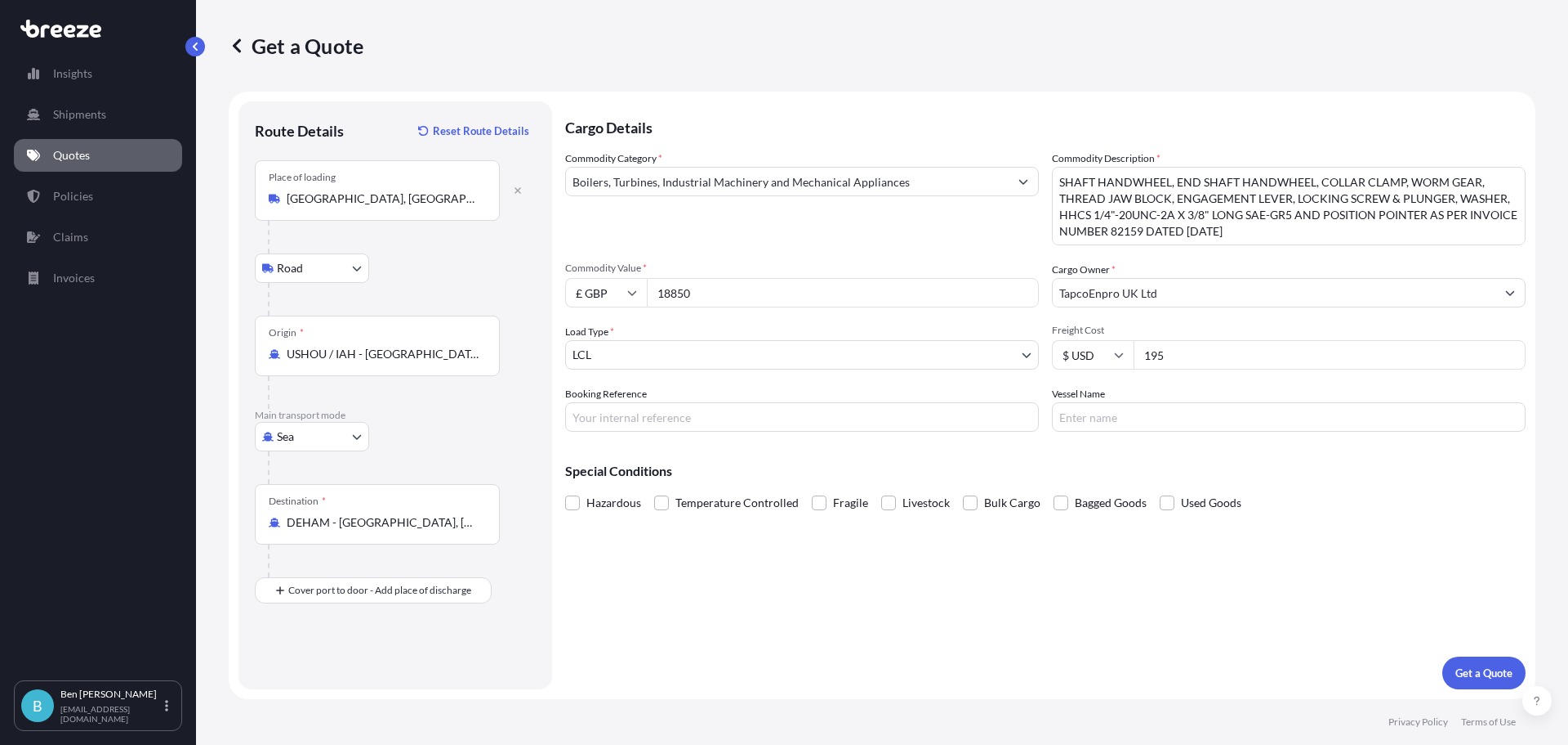
click at [951, 457] on div "Special Conditions Hazardous Temperature Controlled Fragile Livestock Bulk Carg…" at bounding box center [1045, 480] width 961 height 71
click at [631, 405] on input "Booking Reference" at bounding box center [802, 417] width 474 height 29
paste input "TR25005304"
type input "TR25005304"
click at [1469, 665] on p "Get a Quote" at bounding box center [1484, 673] width 57 height 17
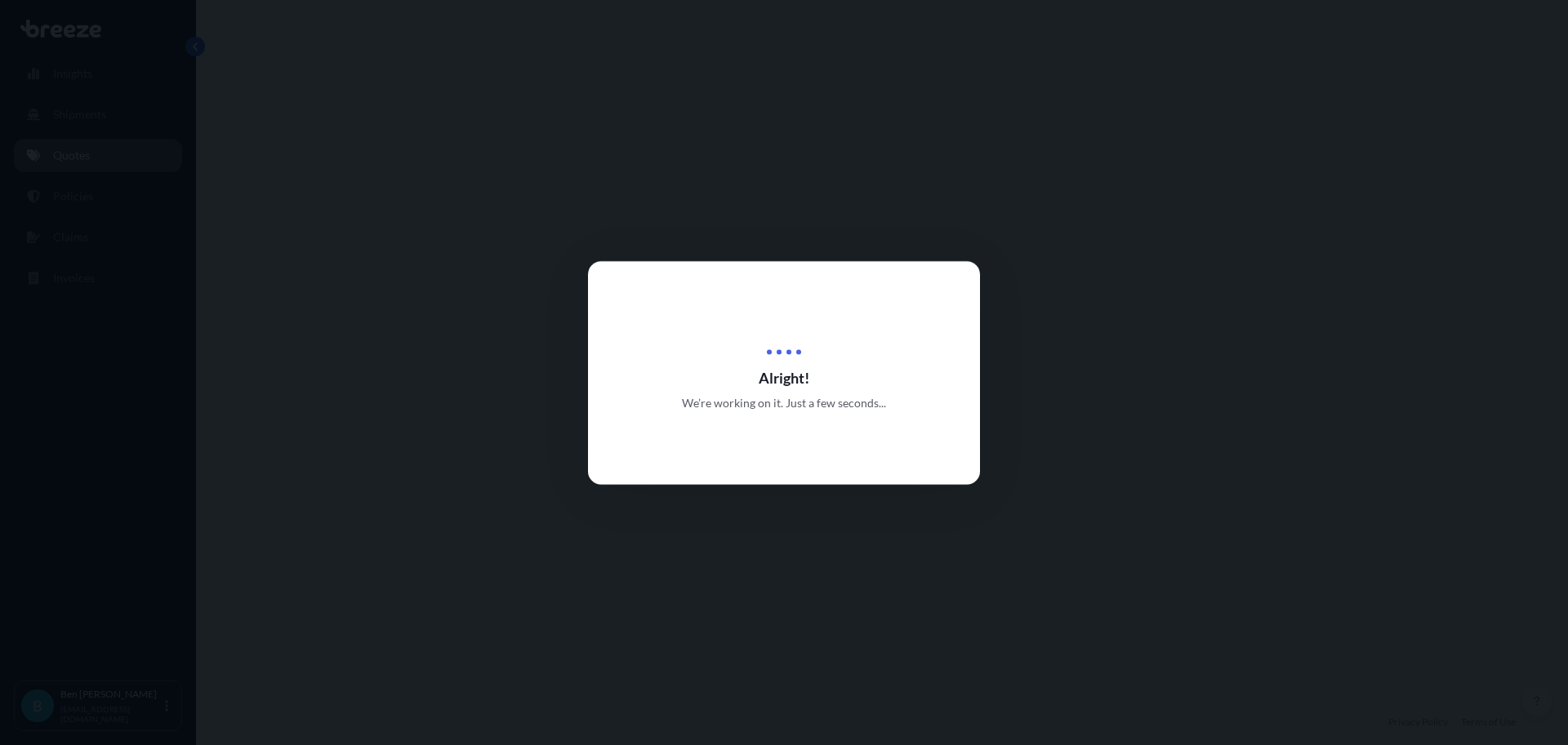
select select "Road"
select select "Sea"
select select "1"
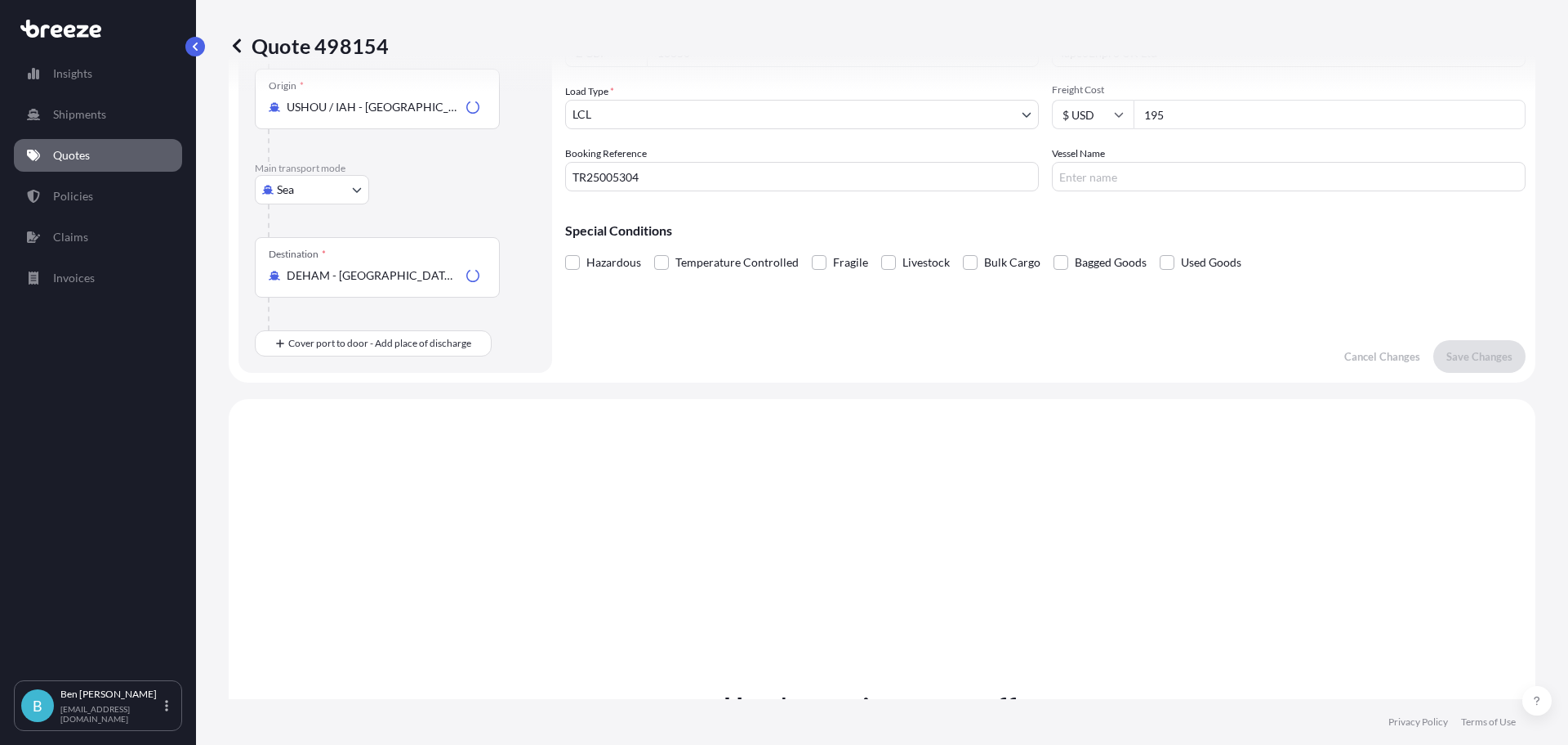
scroll to position [557, 0]
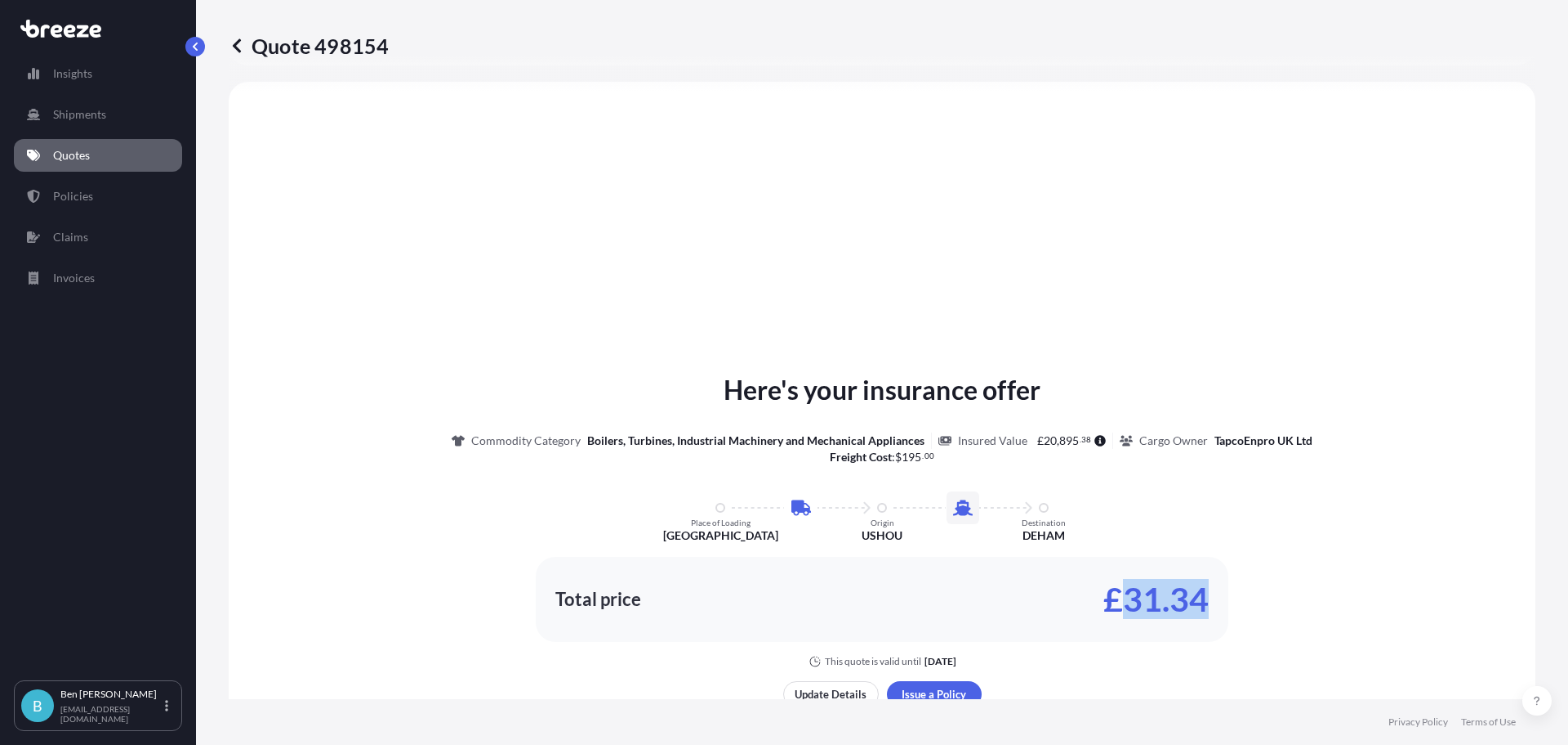
drag, startPoint x: 1202, startPoint y: 600, endPoint x: 1120, endPoint y: 595, distance: 82.2
click at [1120, 595] on p "£31.34" at bounding box center [1156, 599] width 106 height 26
copy p "31.34"
